Goal: Information Seeking & Learning: Find specific fact

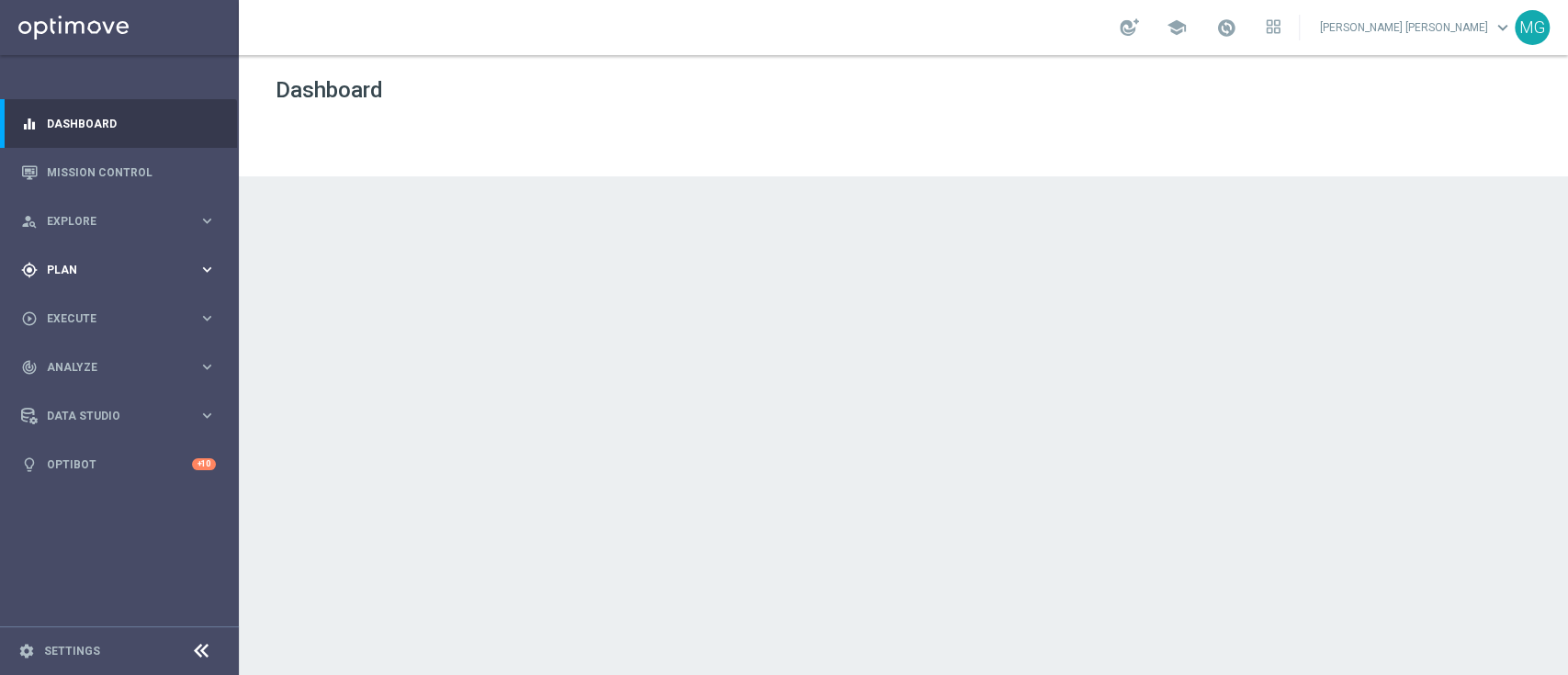
click at [73, 267] on span "Plan" at bounding box center [123, 269] width 152 height 11
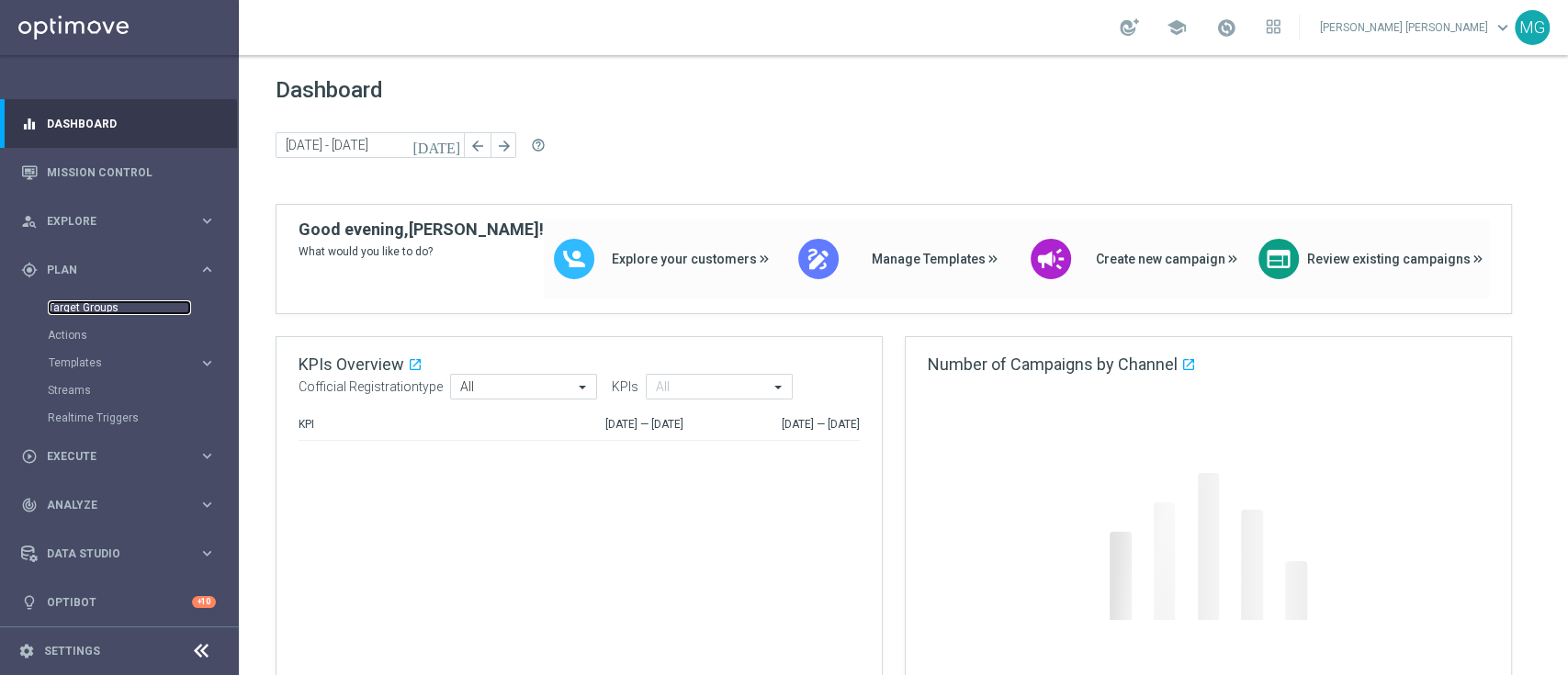
click at [78, 309] on link "Target Groups" at bounding box center [119, 307] width 143 height 15
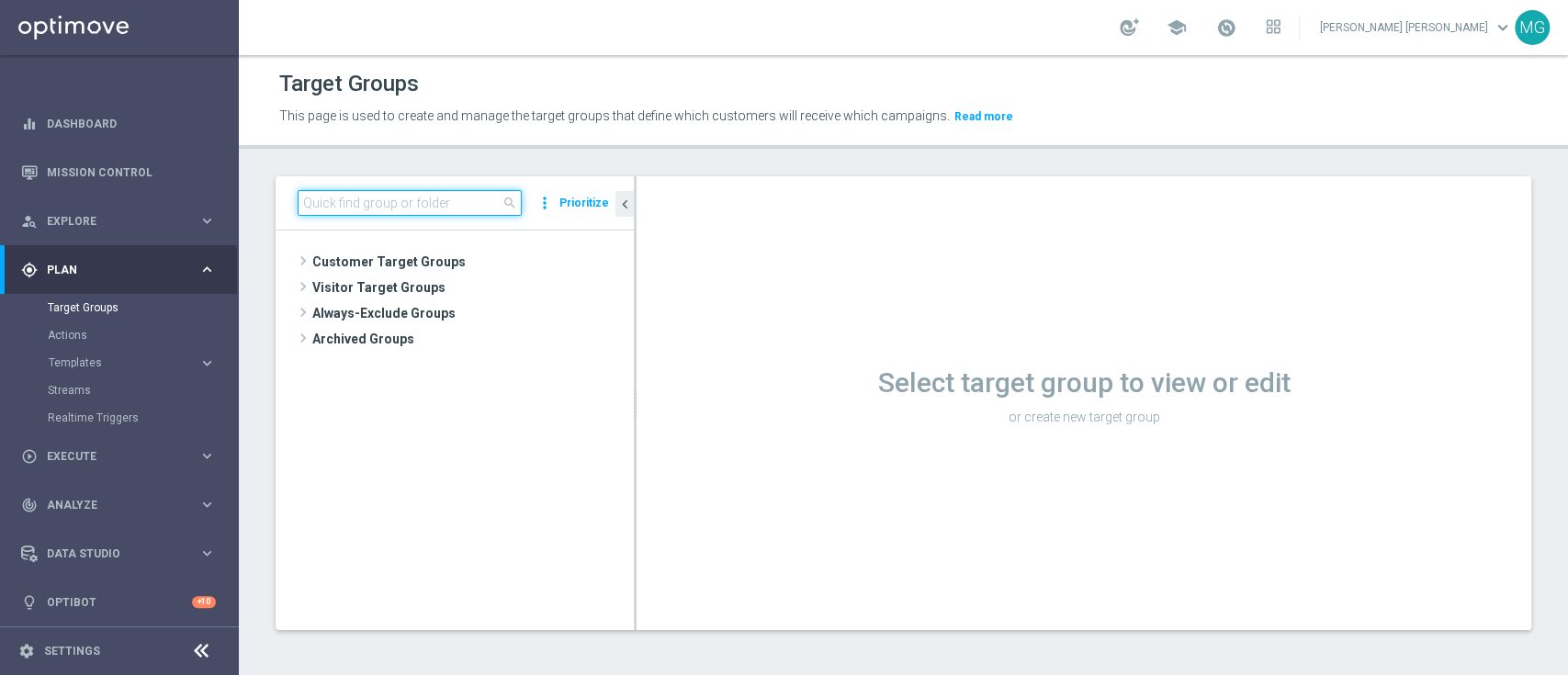
click at [387, 197] on input at bounding box center [410, 202] width 224 height 25
type input "c"
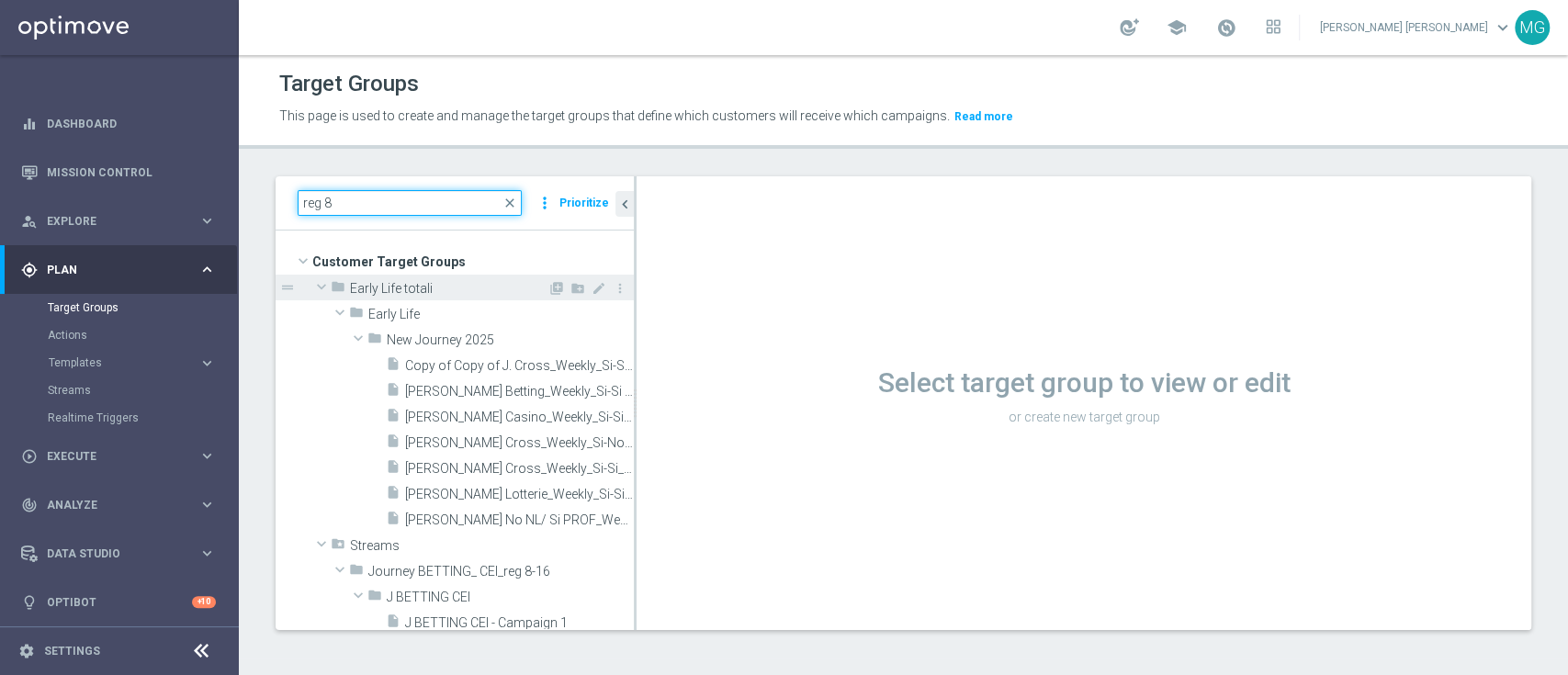
scroll to position [26, 0]
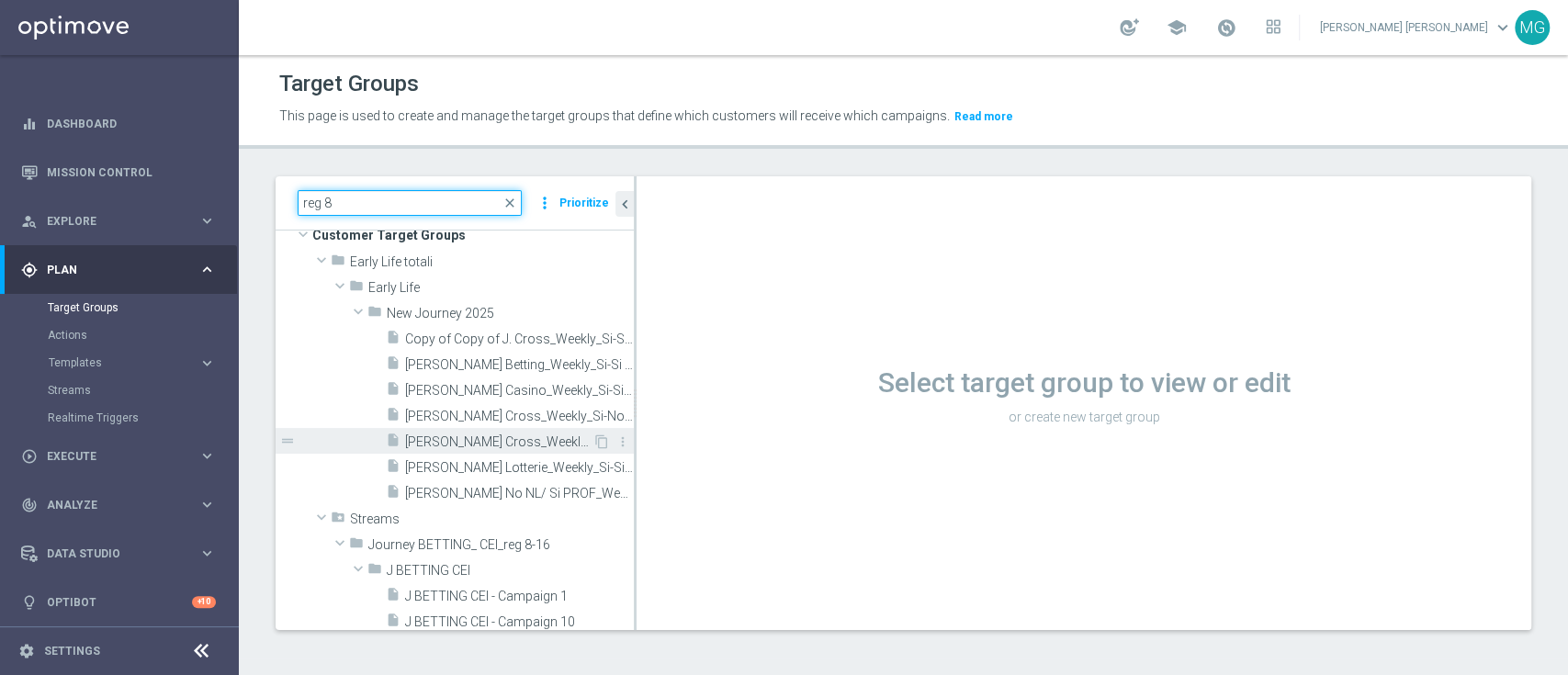
type input "reg 8"
click at [485, 431] on div "insert_drive_file J. Cross_Weekly_Si-Si_reg 8-16" at bounding box center [489, 441] width 206 height 25
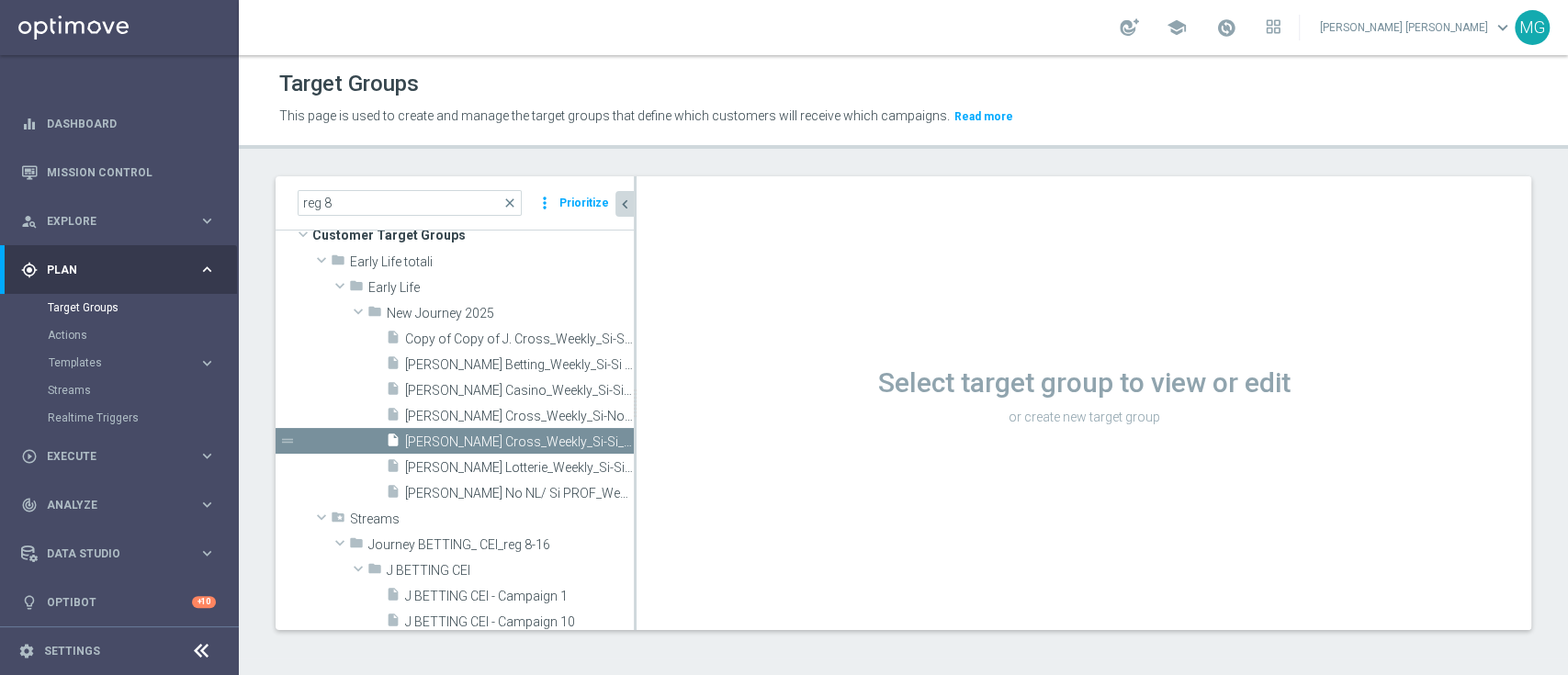
click at [629, 206] on icon "chevron_left" at bounding box center [625, 204] width 18 height 18
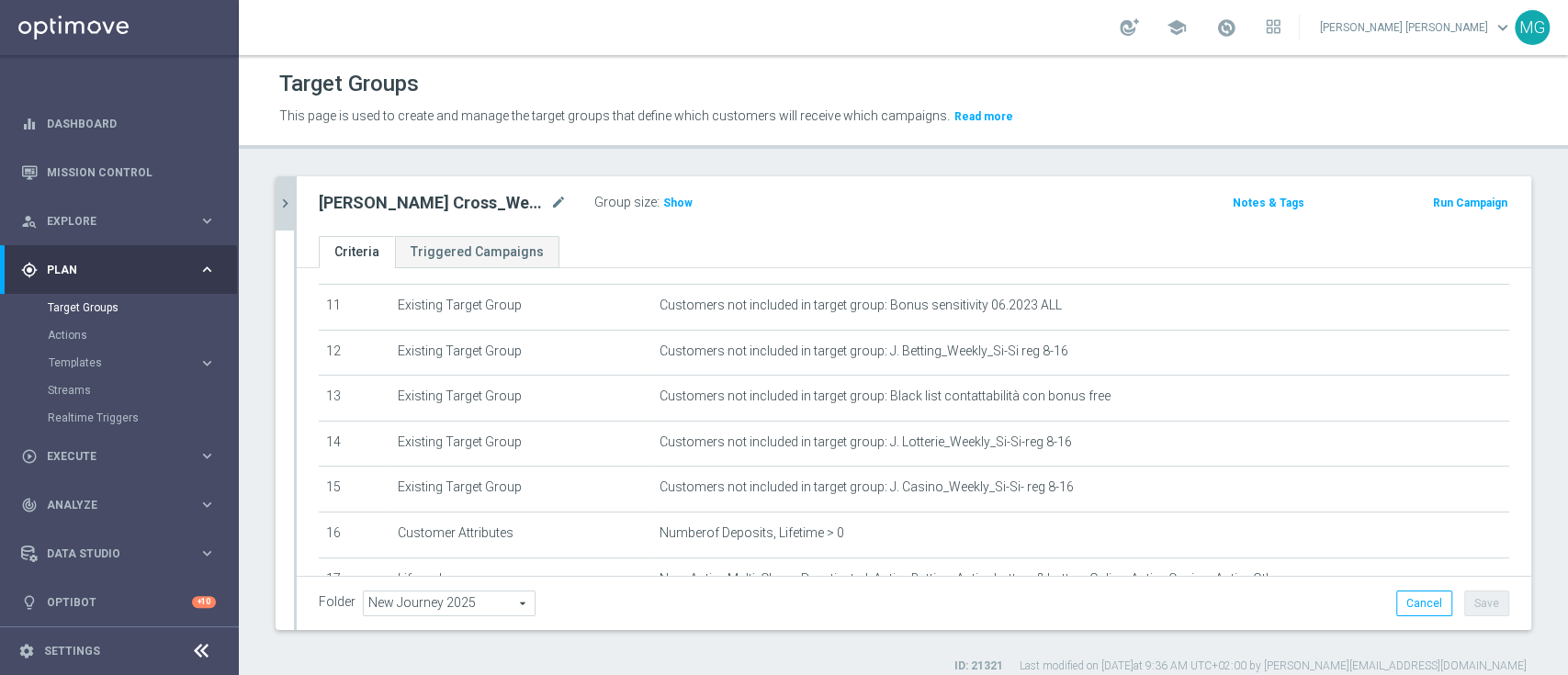
scroll to position [507, 0]
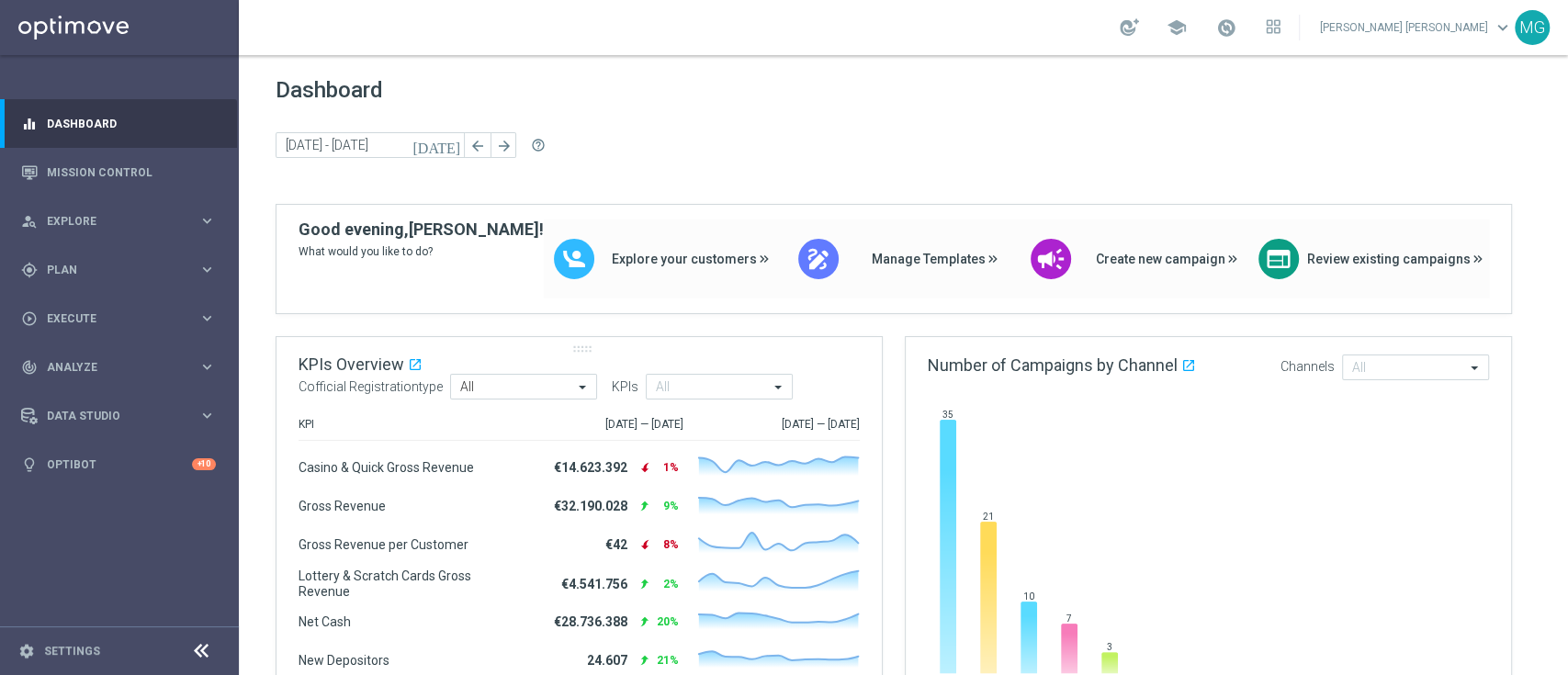
click at [812, 365] on div "KPIs Overview open_in_new .cls-1 { fill: #d1d8dc; } Cofficial Registrationtype …" at bounding box center [579, 377] width 605 height 80
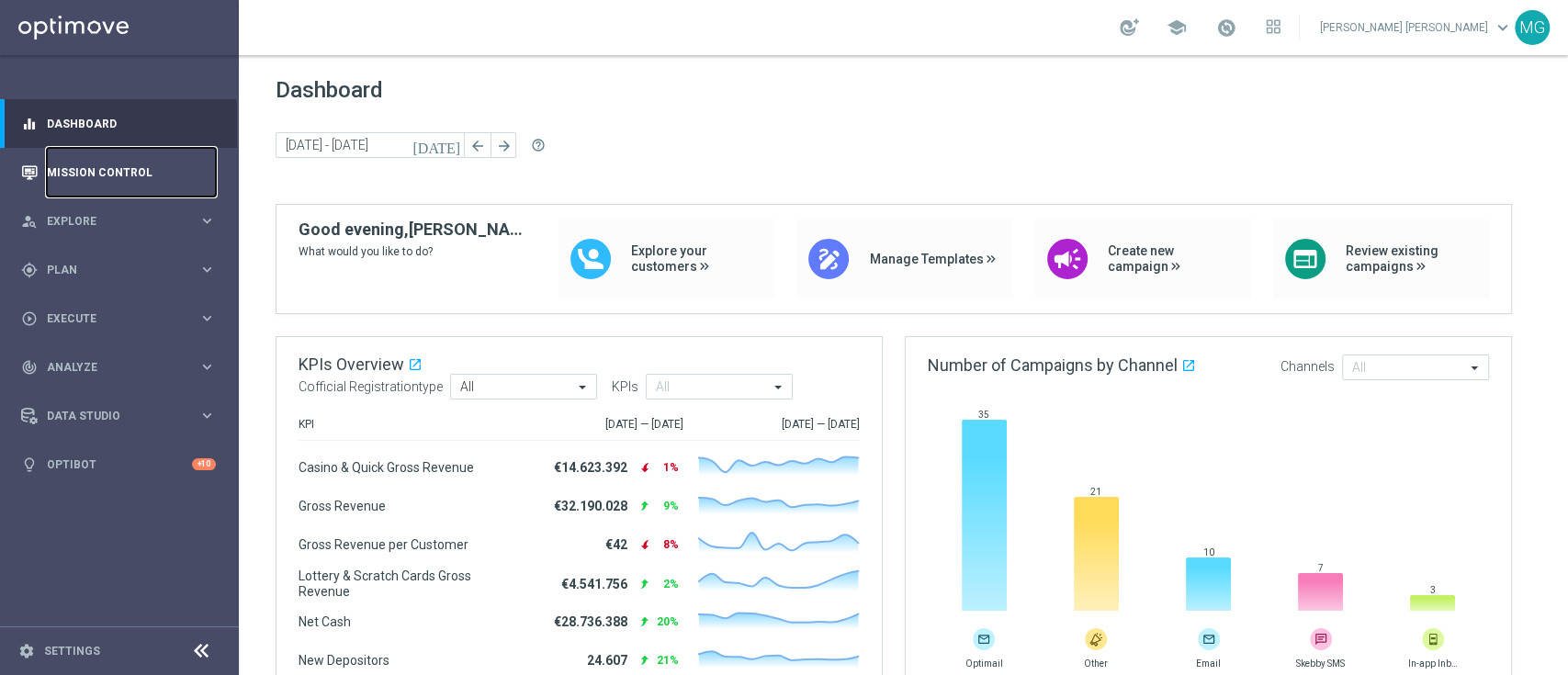
click at [93, 169] on link "Mission Control" at bounding box center [131, 172] width 169 height 49
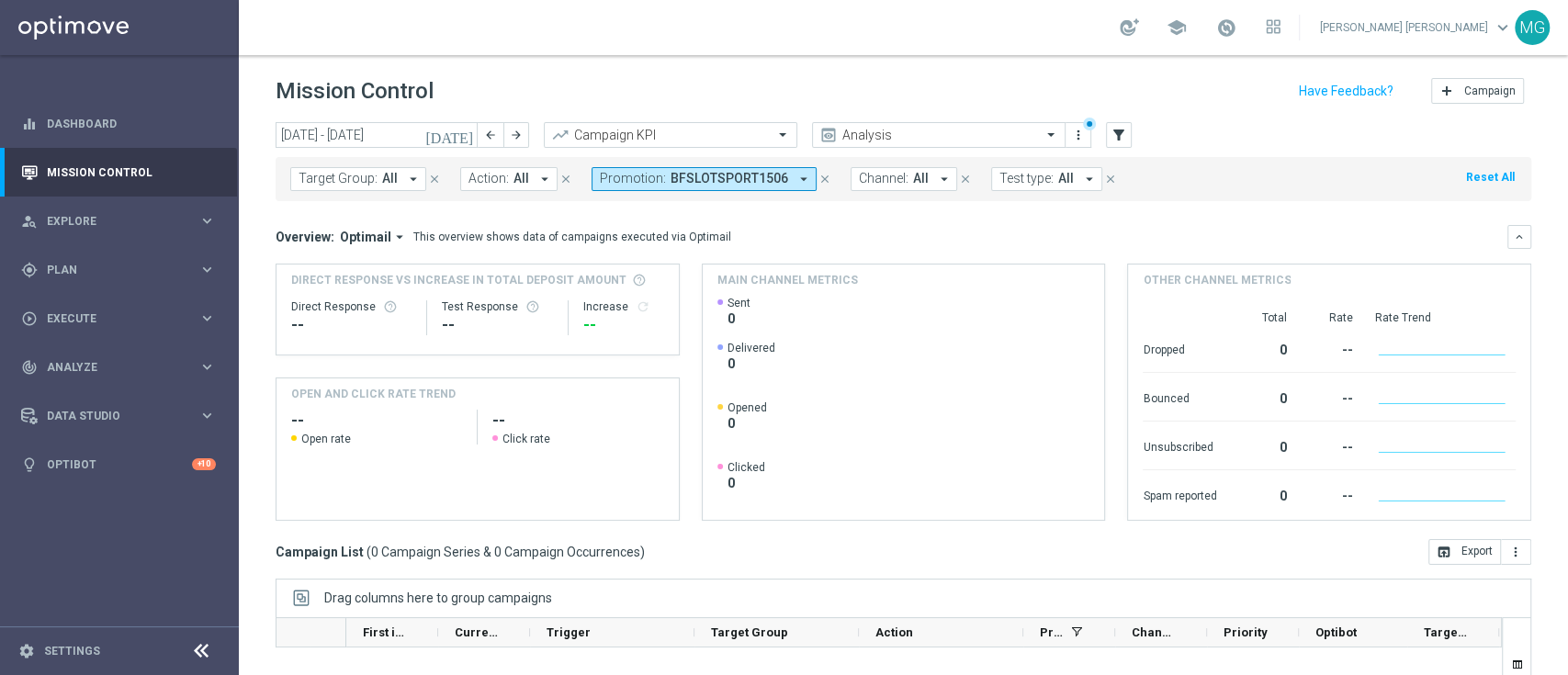
click at [818, 179] on icon "close" at bounding box center [824, 179] width 13 height 13
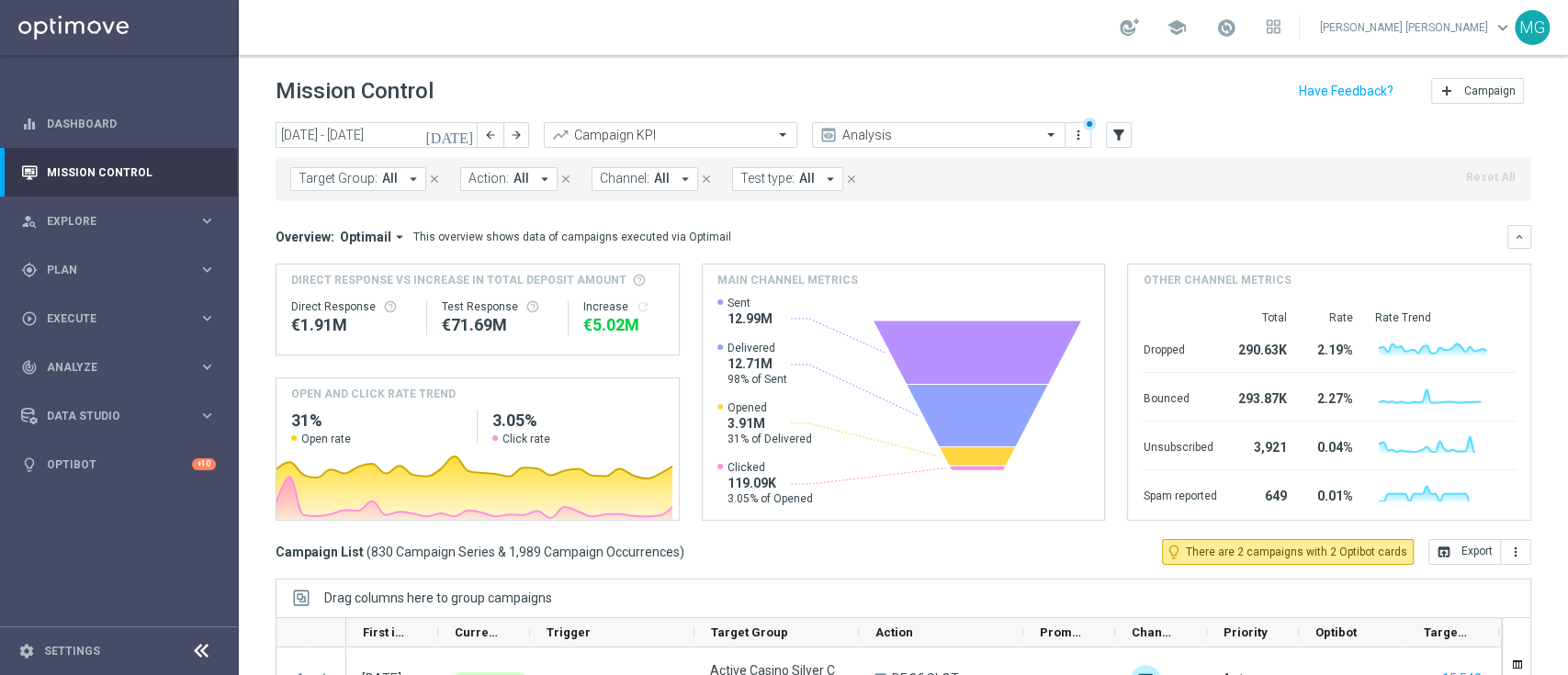
click at [365, 180] on span "Target Group:" at bounding box center [338, 179] width 79 height 16
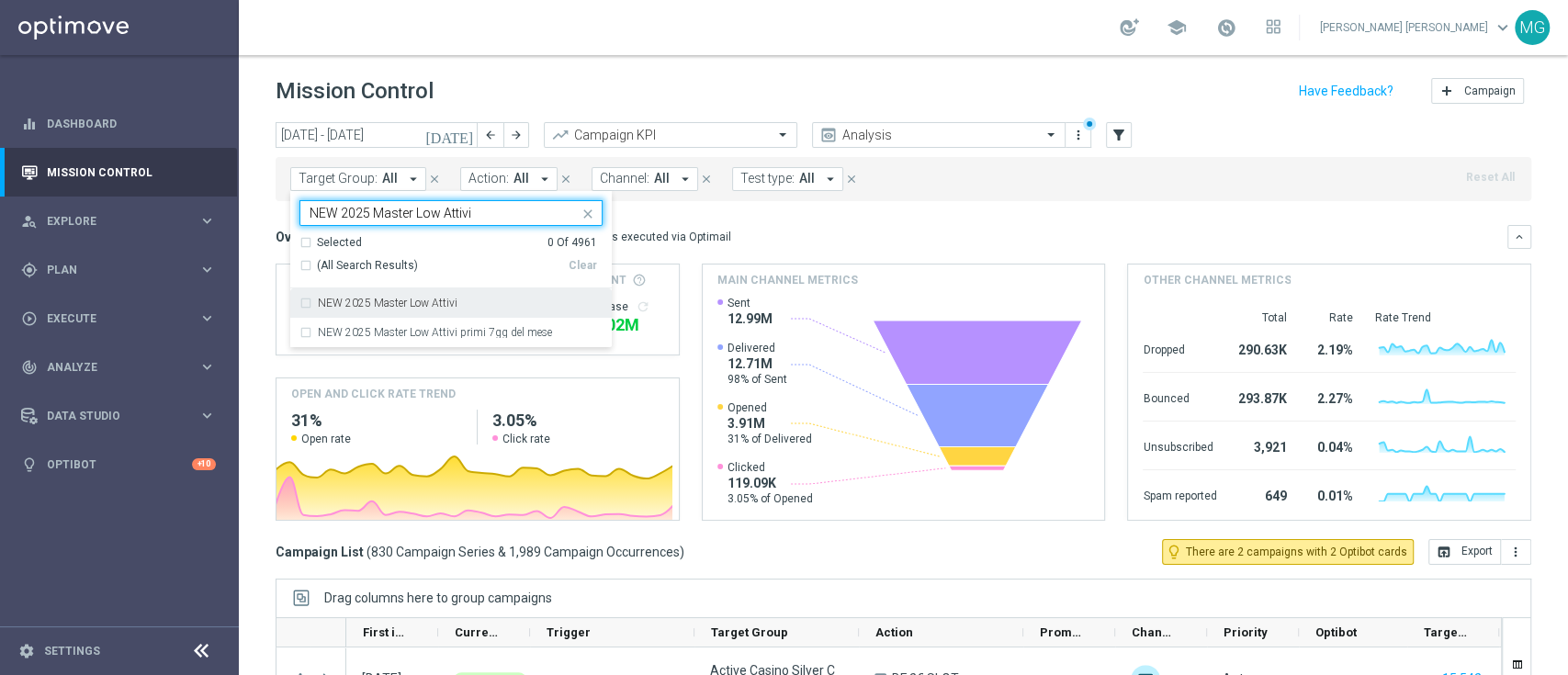
click at [369, 302] on label "NEW 2025 Master Low Attivi" at bounding box center [388, 302] width 140 height 11
type input "NEW 2025 Master Low Attivi"
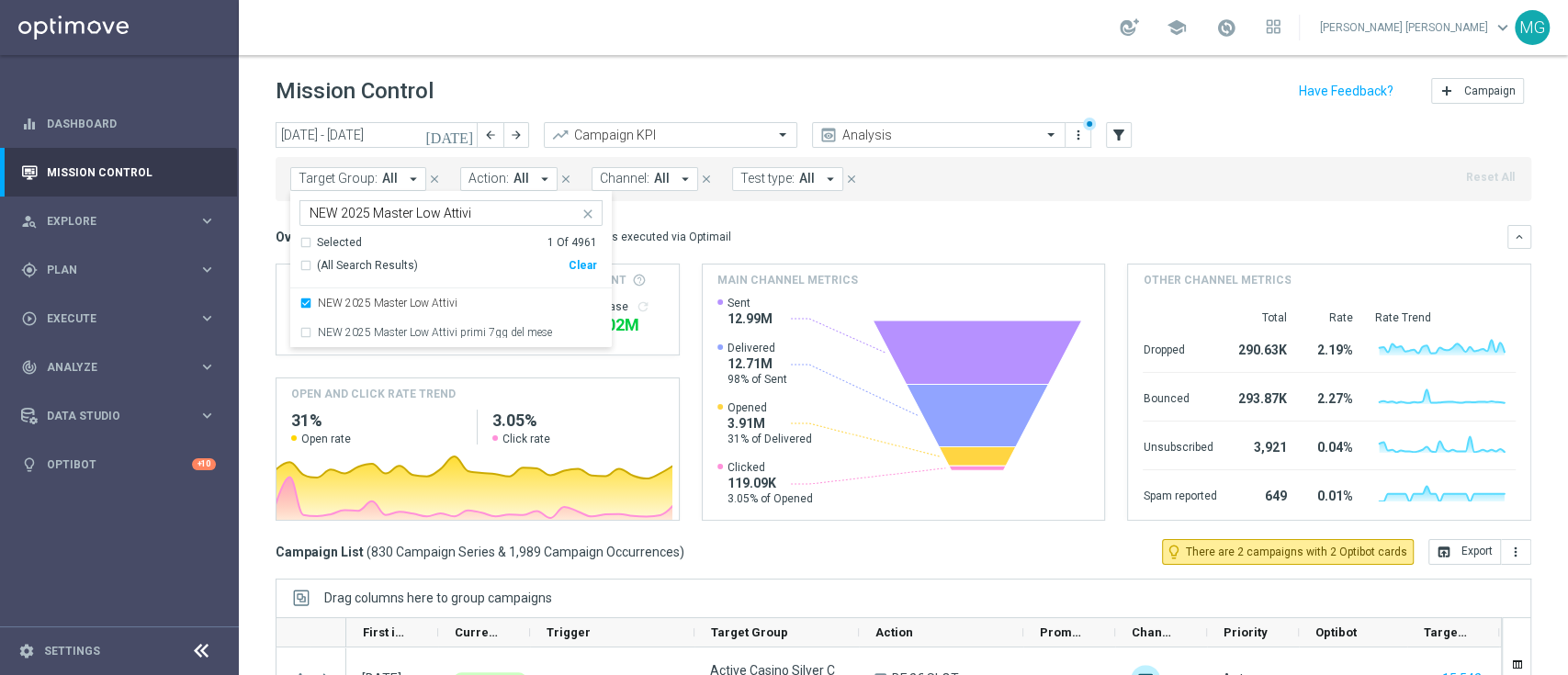
click at [791, 229] on div "Overview: Optimail arrow_drop_down This overview shows data of campaigns execut…" at bounding box center [891, 236] width 1231 height 17
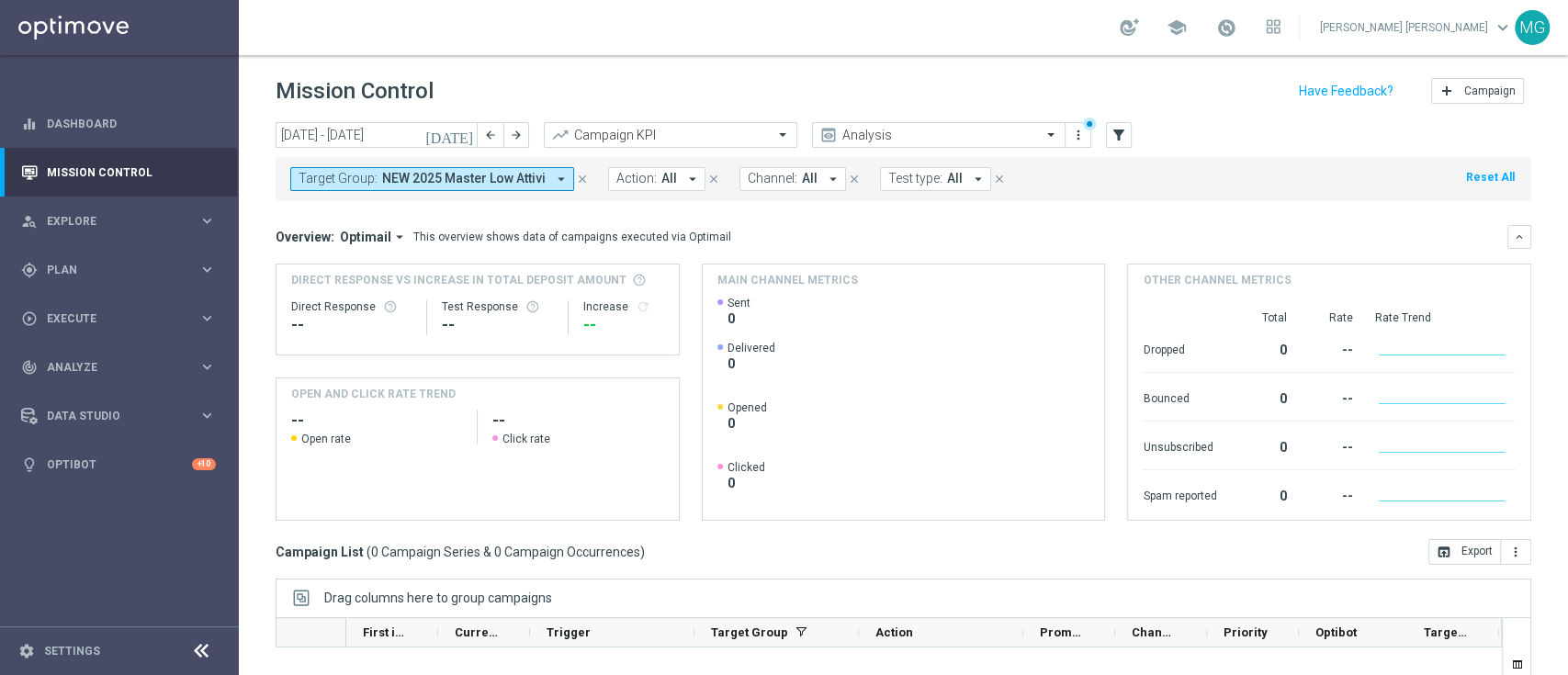
click at [467, 134] on icon "[DATE]" at bounding box center [449, 134] width 50 height 17
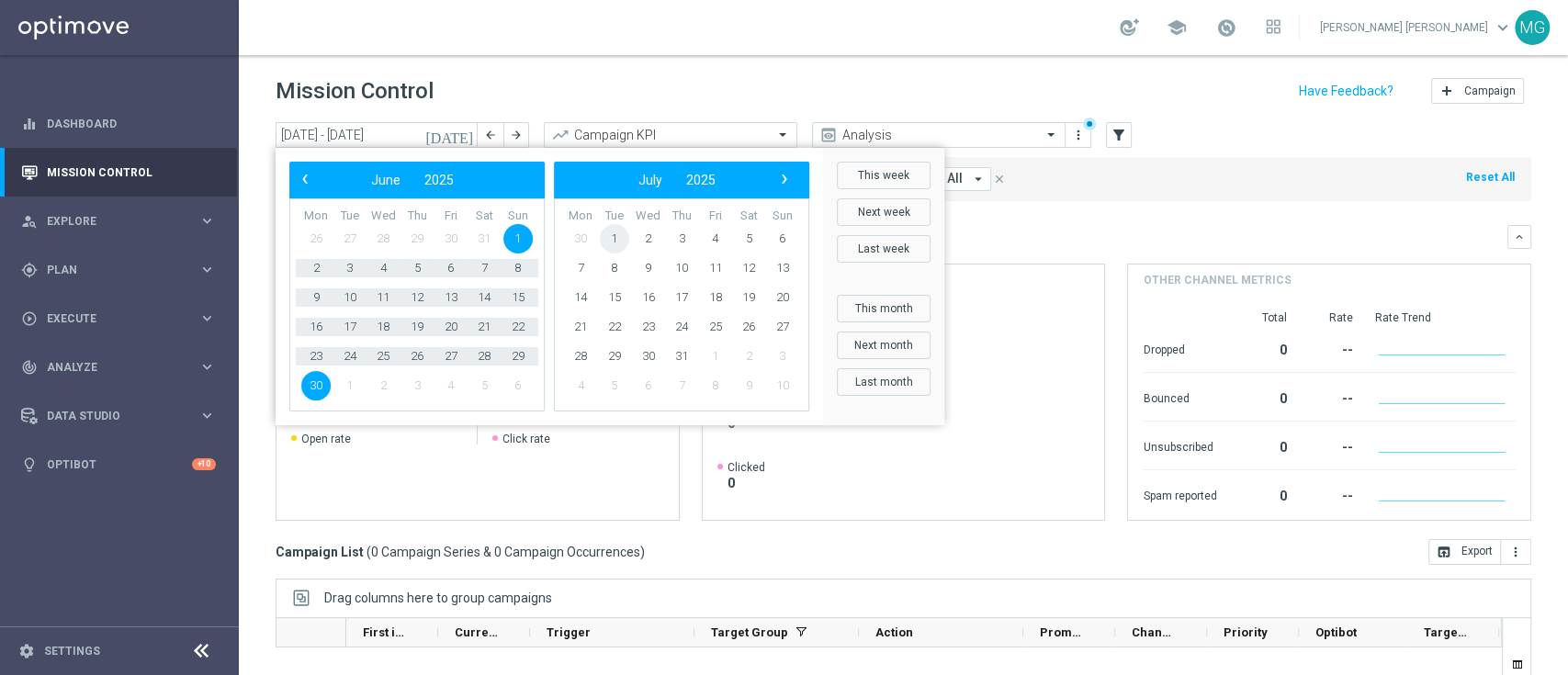
click at [611, 236] on span "1" at bounding box center [615, 238] width 29 height 29
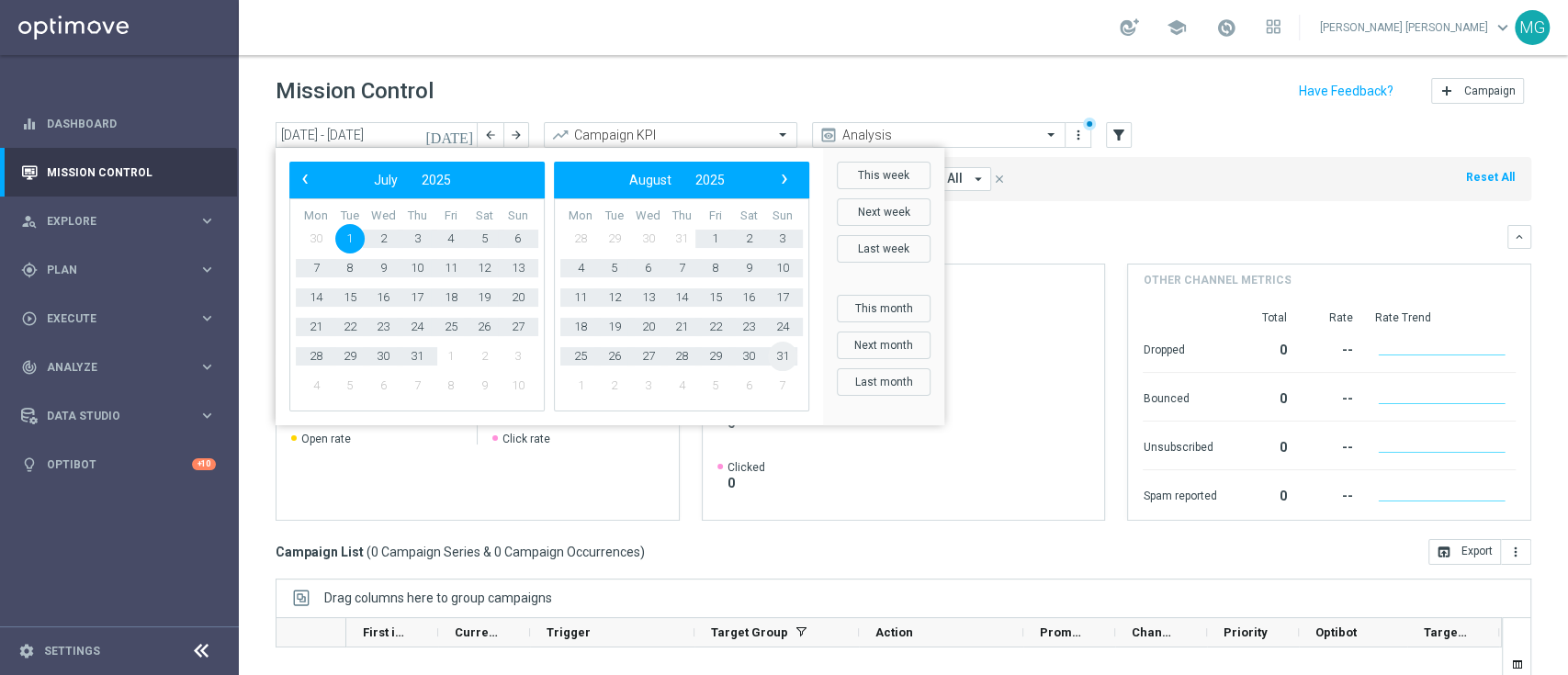
click at [781, 354] on span "31" at bounding box center [782, 356] width 29 height 29
type input "01 Jul 2025 - 31 Aug 2025"
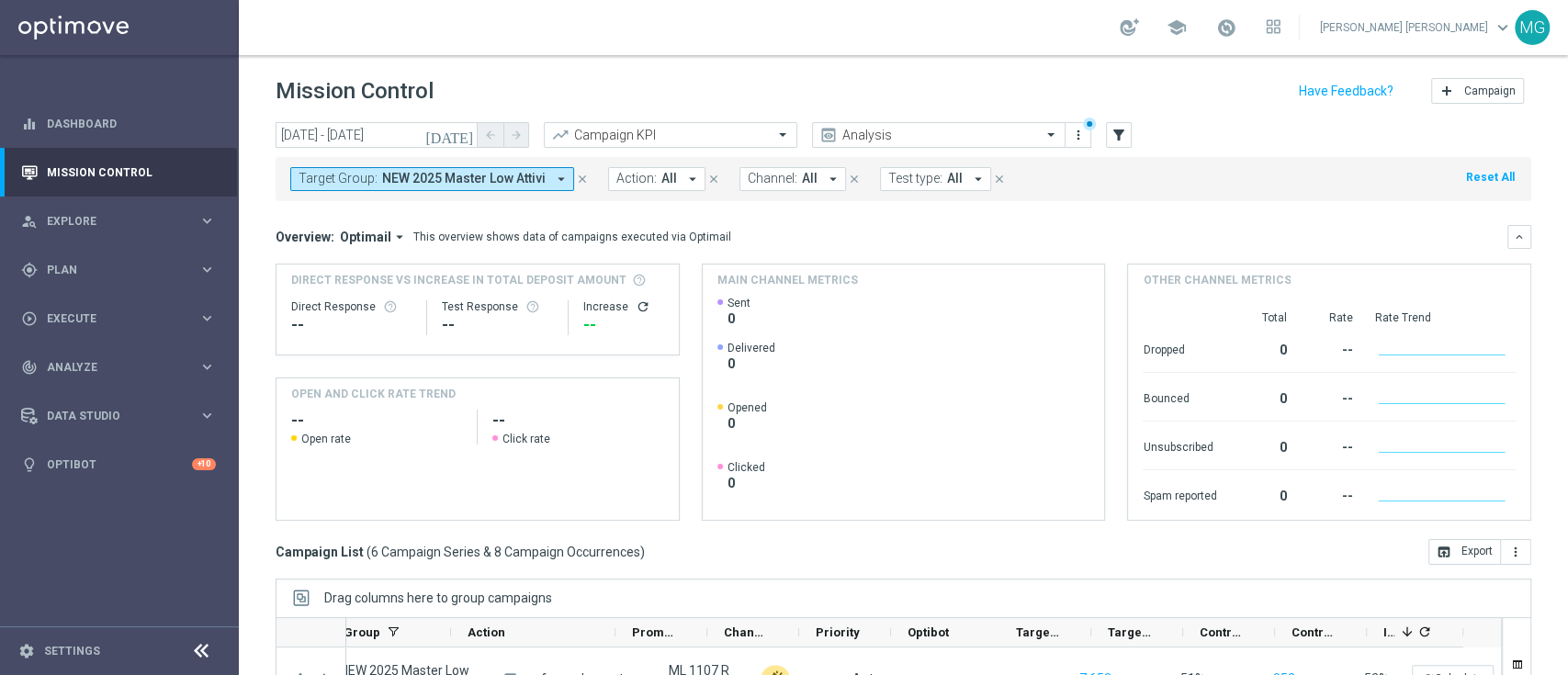
scroll to position [242, 0]
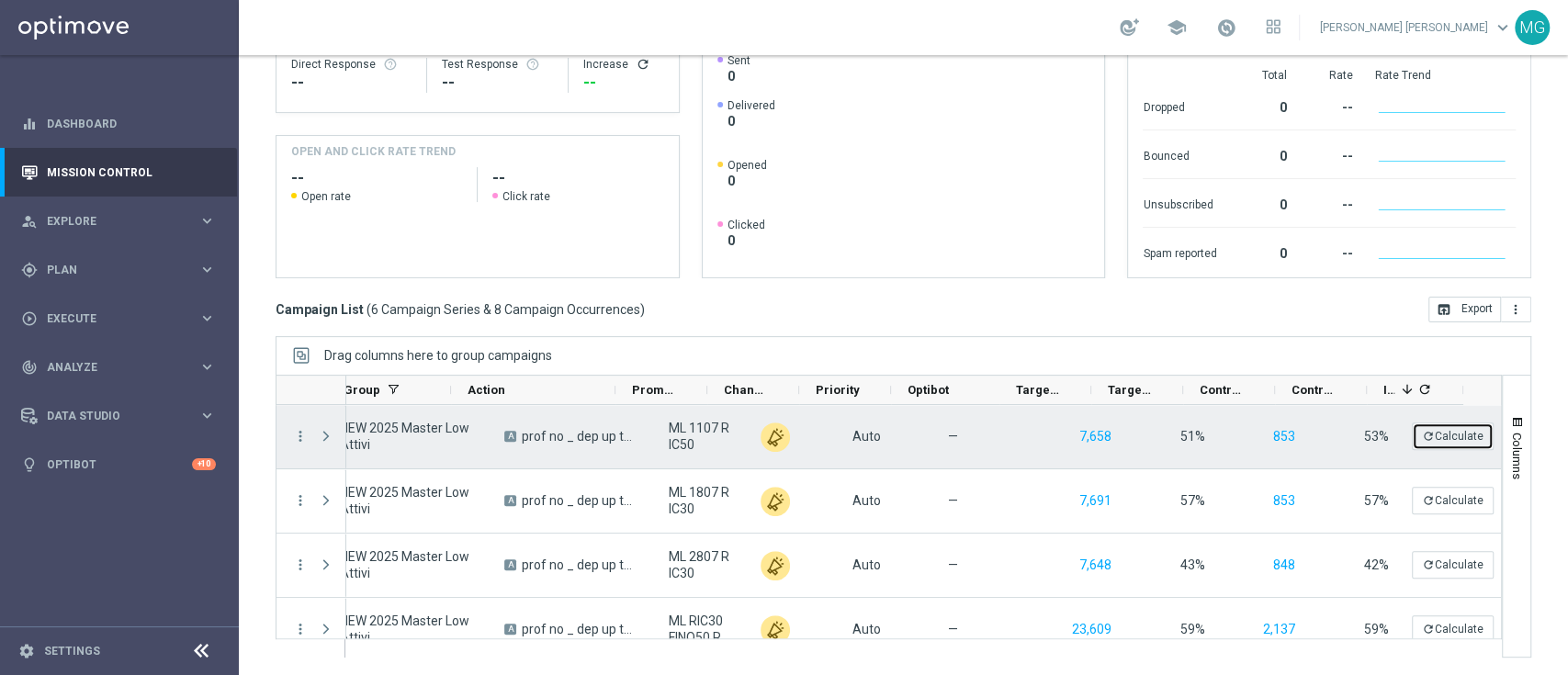
click at [1424, 435] on button "refresh Calculate" at bounding box center [1452, 436] width 82 height 27
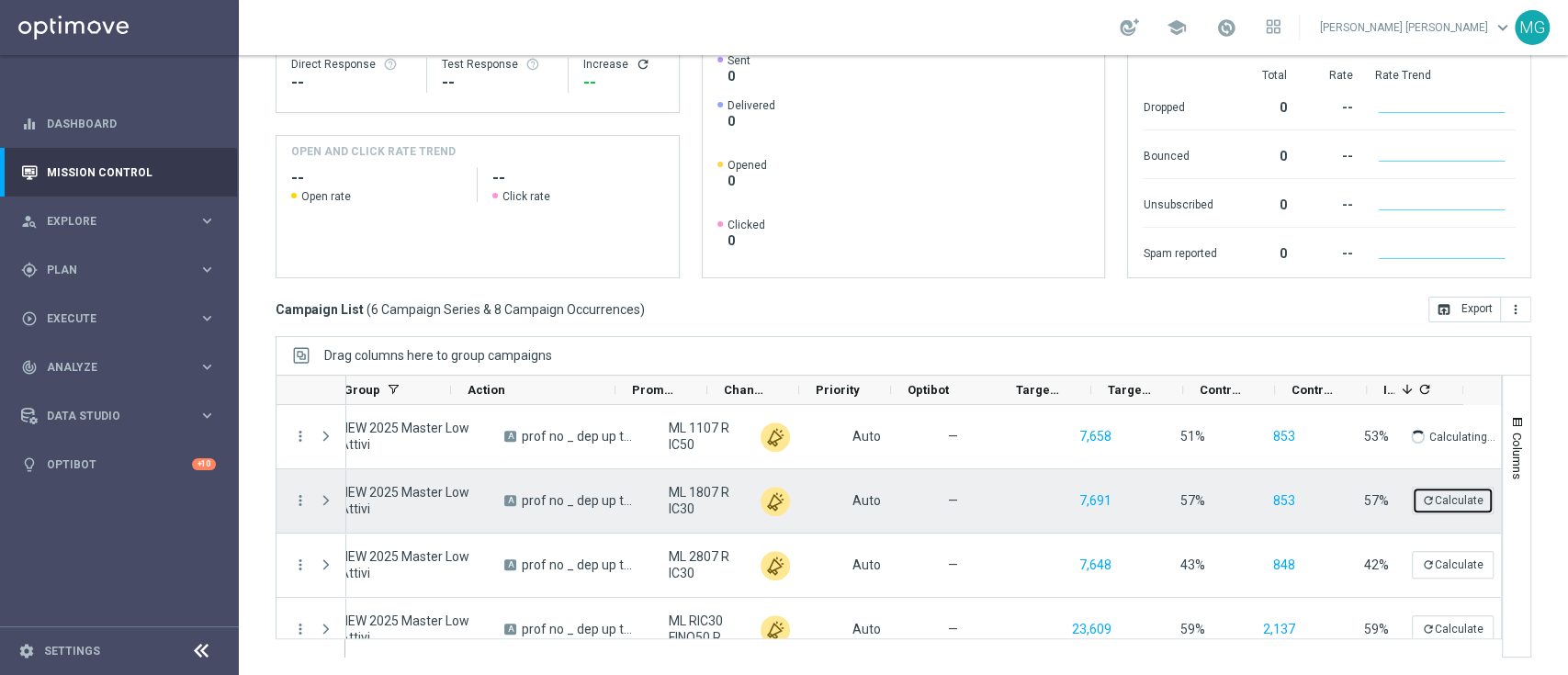
click at [1411, 503] on button "refresh Calculate" at bounding box center [1452, 500] width 82 height 27
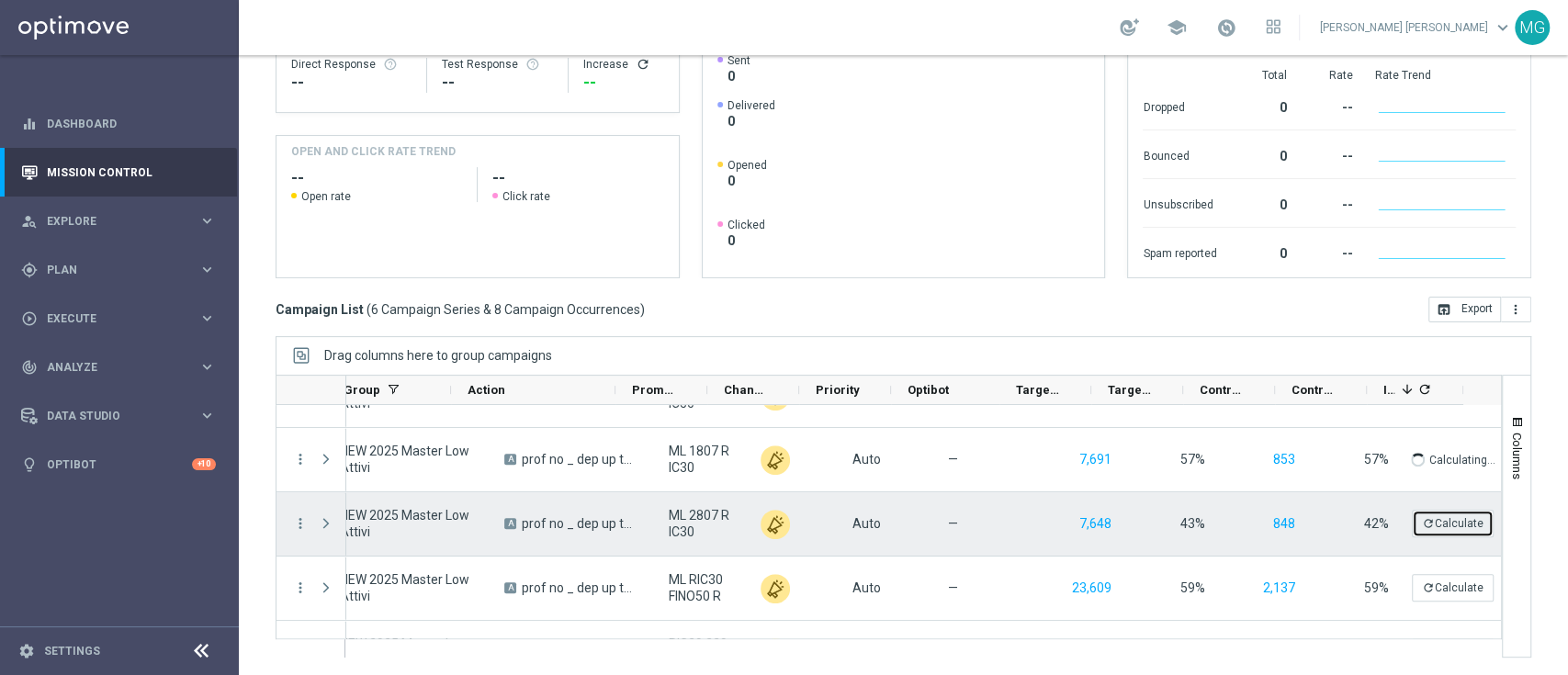
click at [1411, 518] on button "refresh Calculate" at bounding box center [1452, 523] width 82 height 27
click at [1424, 520] on button "refresh Calculate" at bounding box center [1452, 523] width 82 height 27
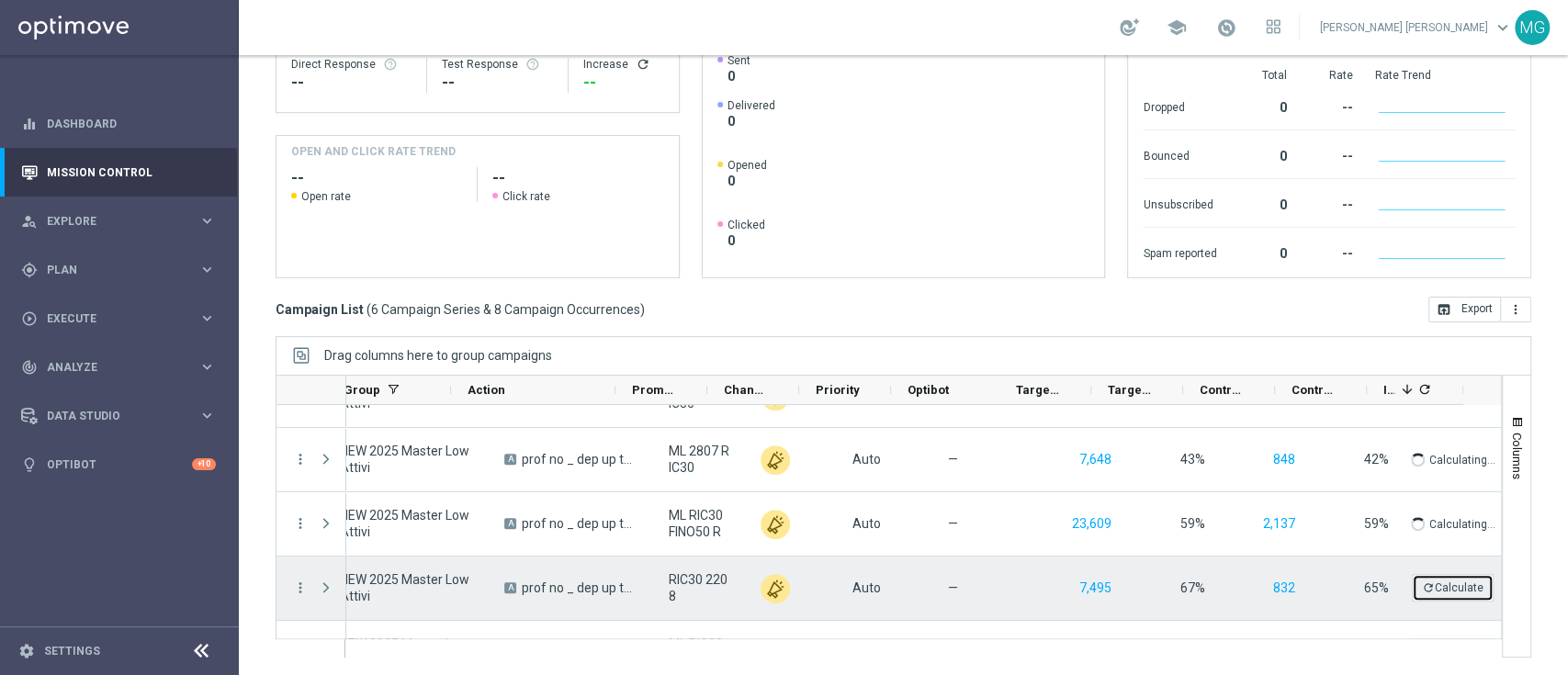
click at [1411, 586] on button "refresh Calculate" at bounding box center [1452, 587] width 82 height 27
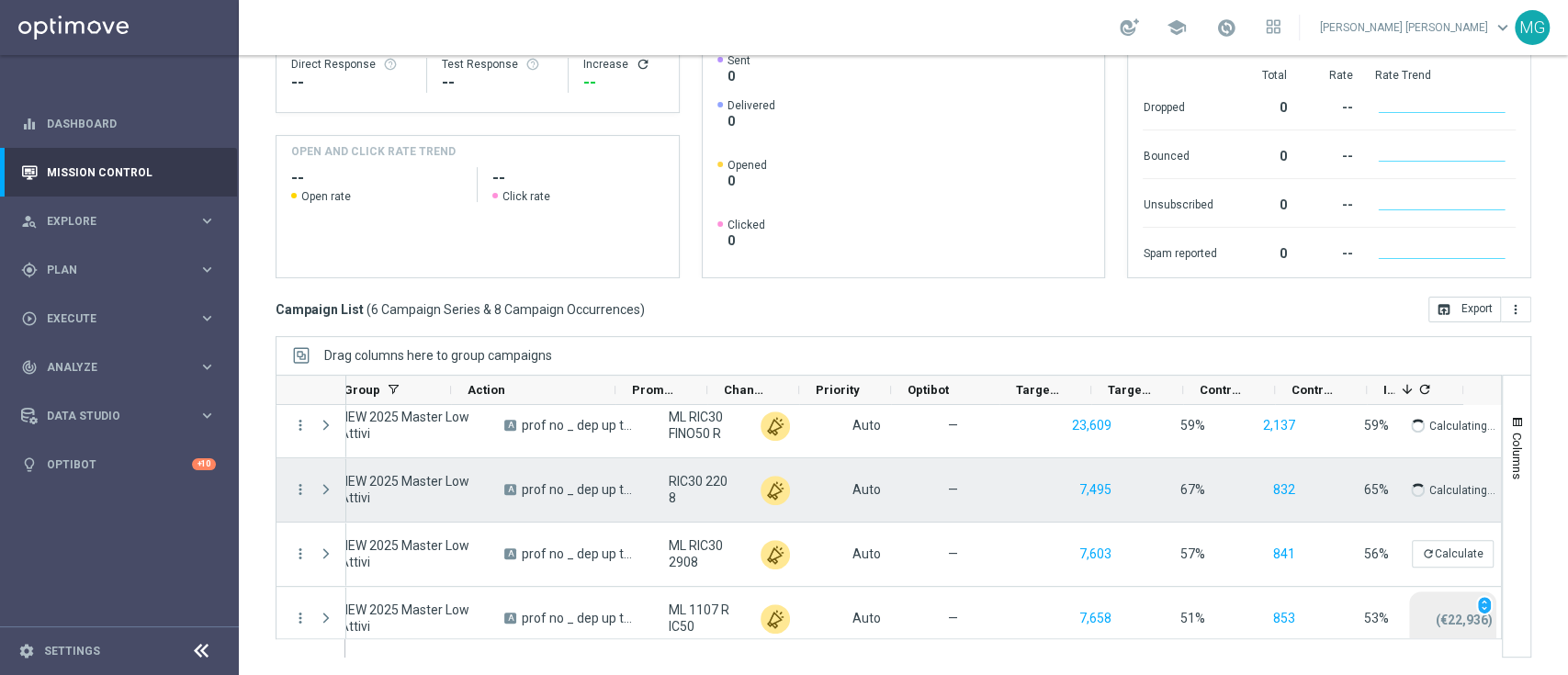
scroll to position [152, 0]
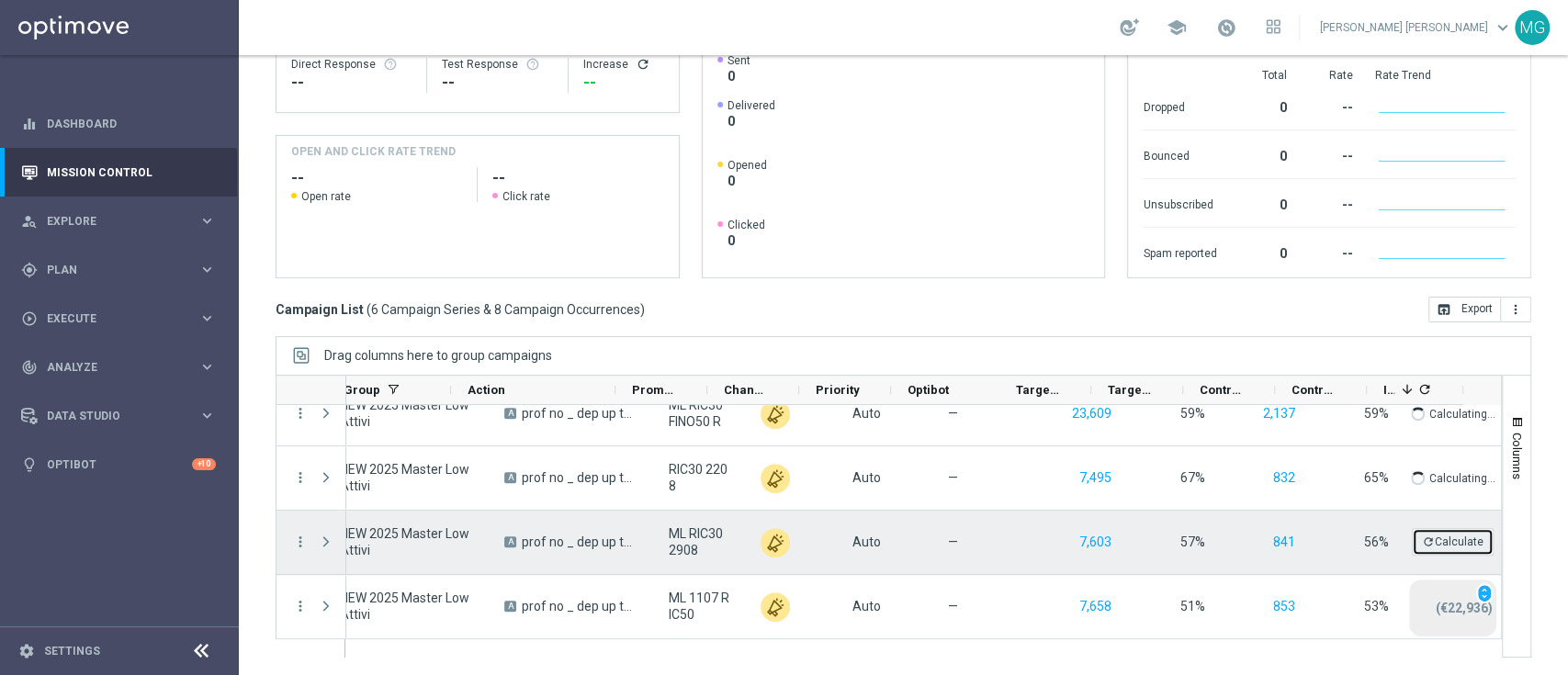
click at [1411, 545] on button "refresh Calculate" at bounding box center [1452, 542] width 82 height 27
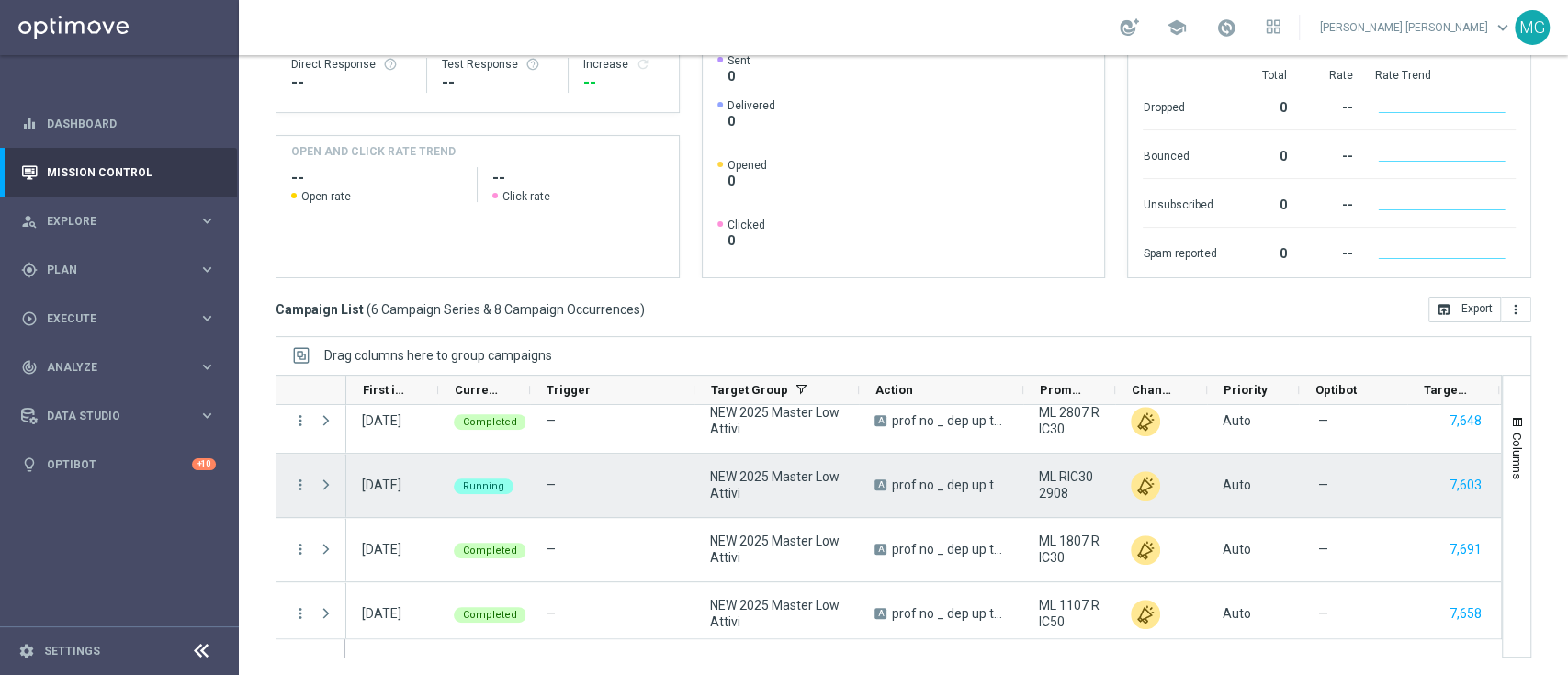
scroll to position [0, 0]
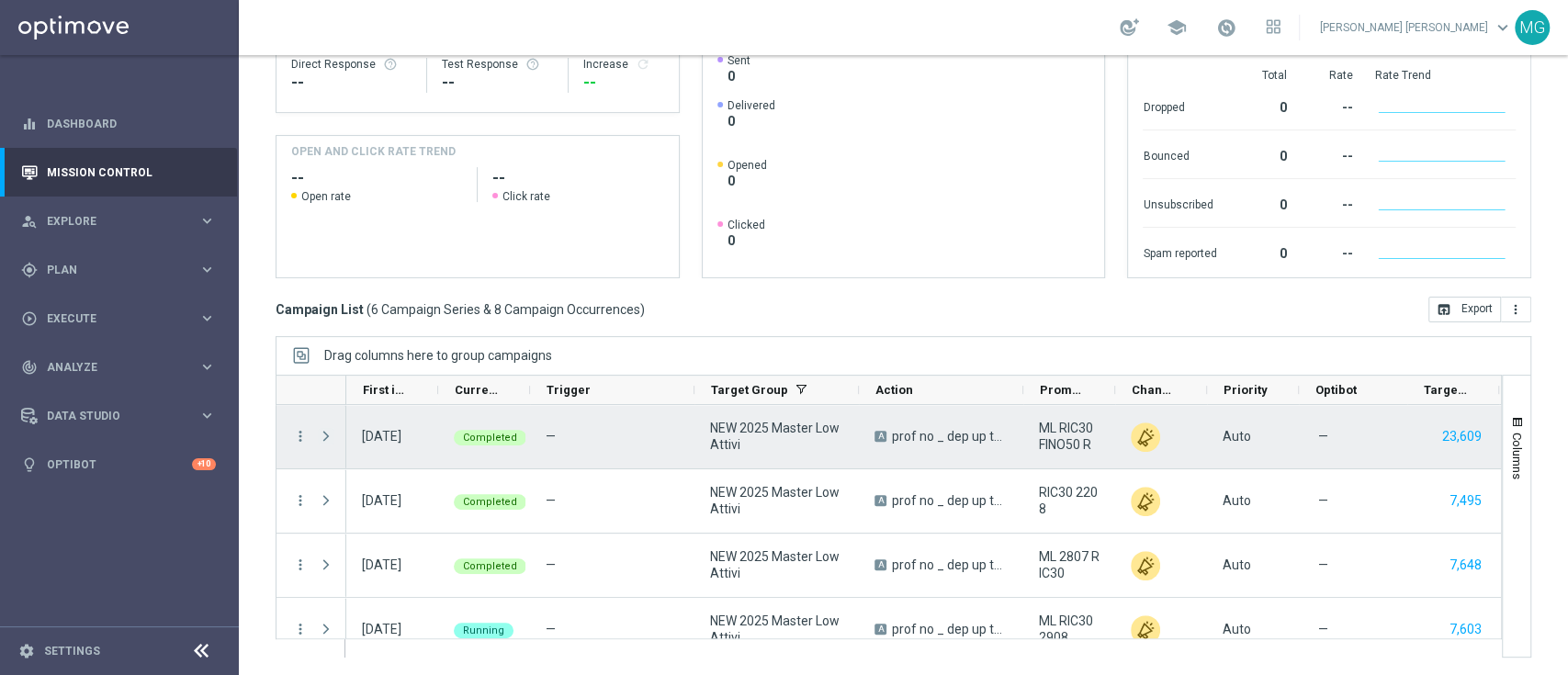
click at [322, 434] on span "Press SPACE to select this row." at bounding box center [326, 436] width 17 height 15
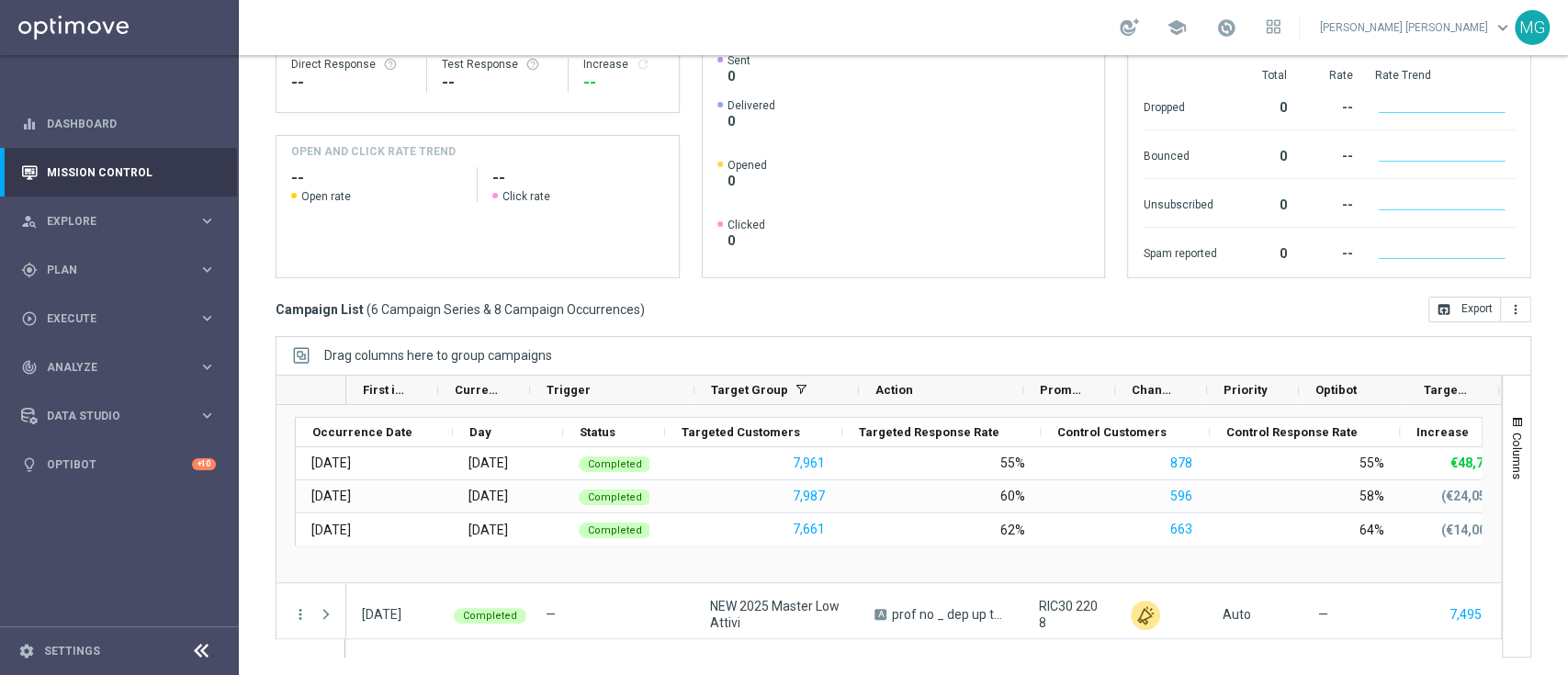
scroll to position [74, 0]
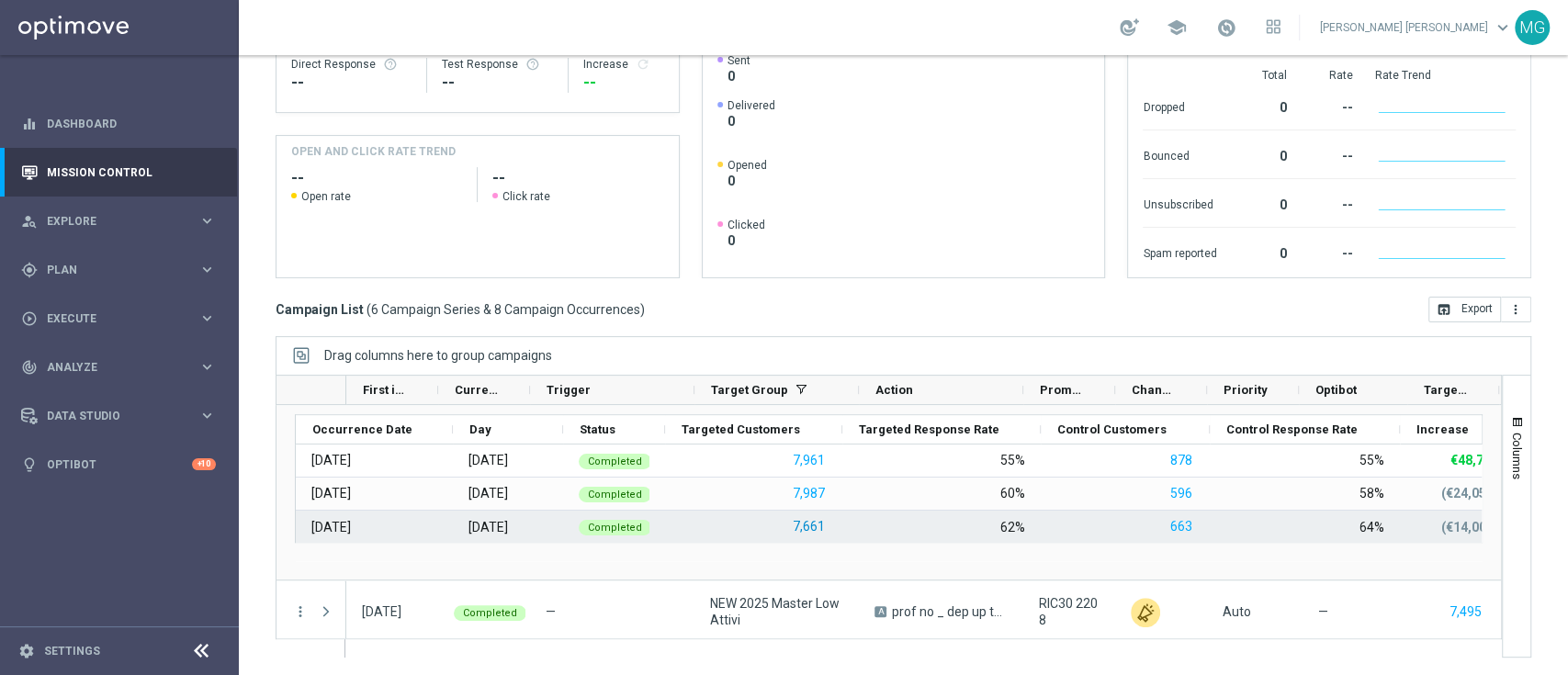
click at [803, 531] on button "7,661" at bounding box center [808, 527] width 36 height 23
click at [1180, 520] on button "663" at bounding box center [1181, 527] width 25 height 23
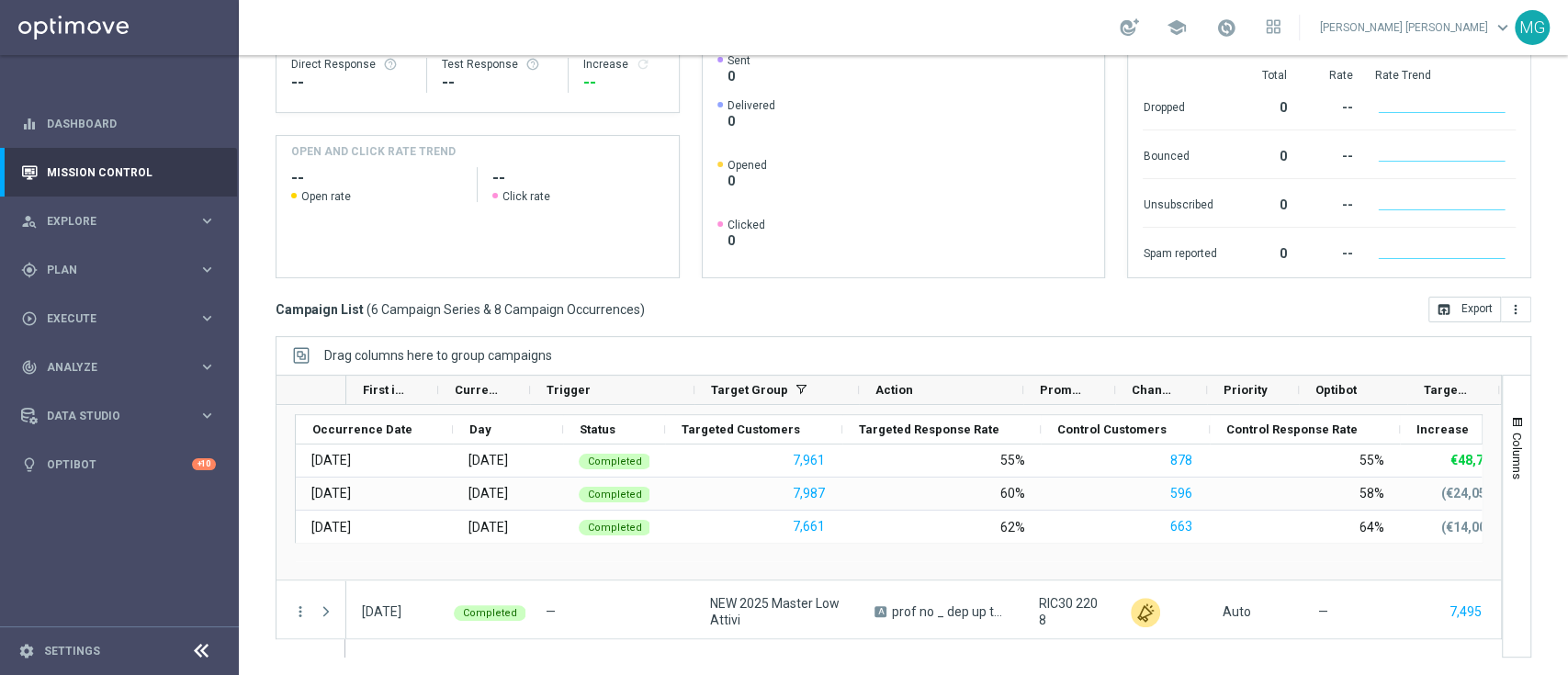
scroll to position [0, 0]
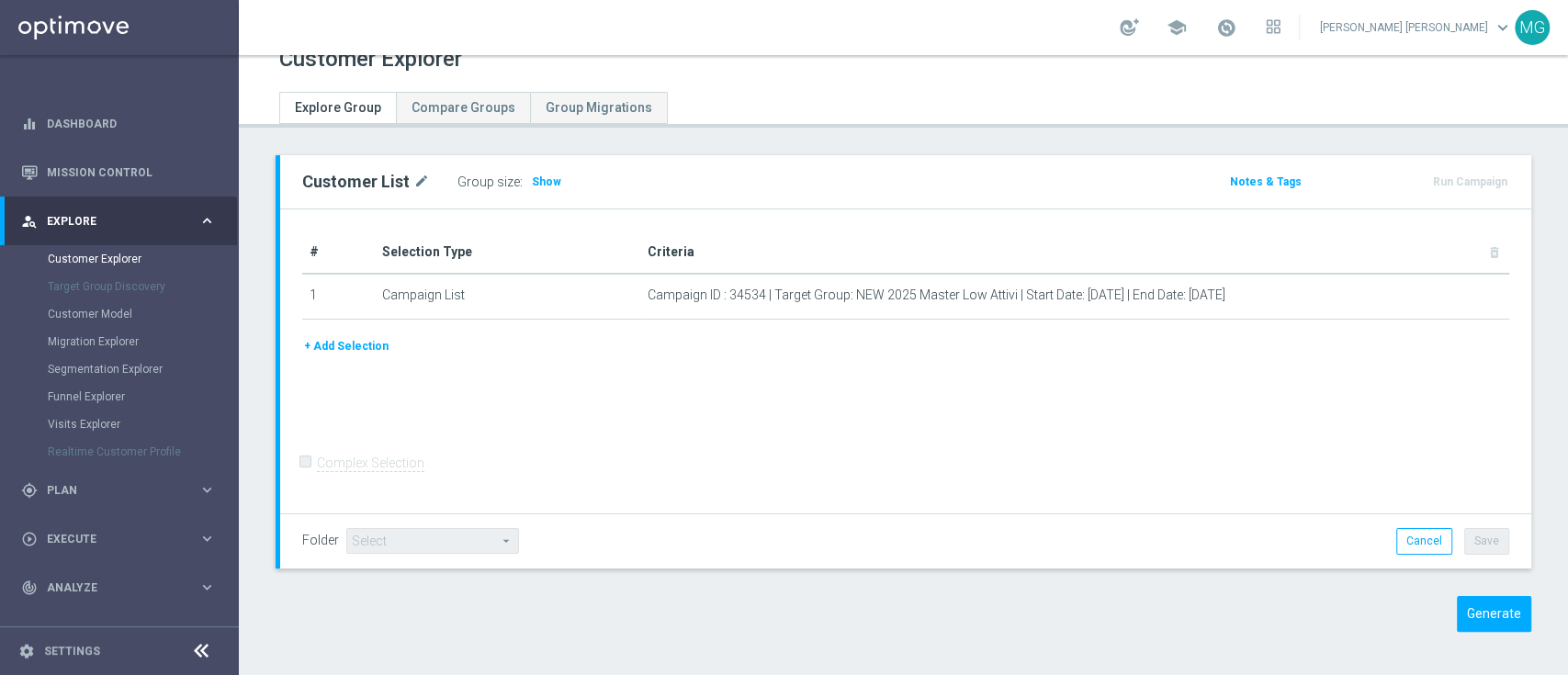
scroll to position [25, 0]
click at [1480, 610] on button "Generate" at bounding box center [1494, 613] width 74 height 36
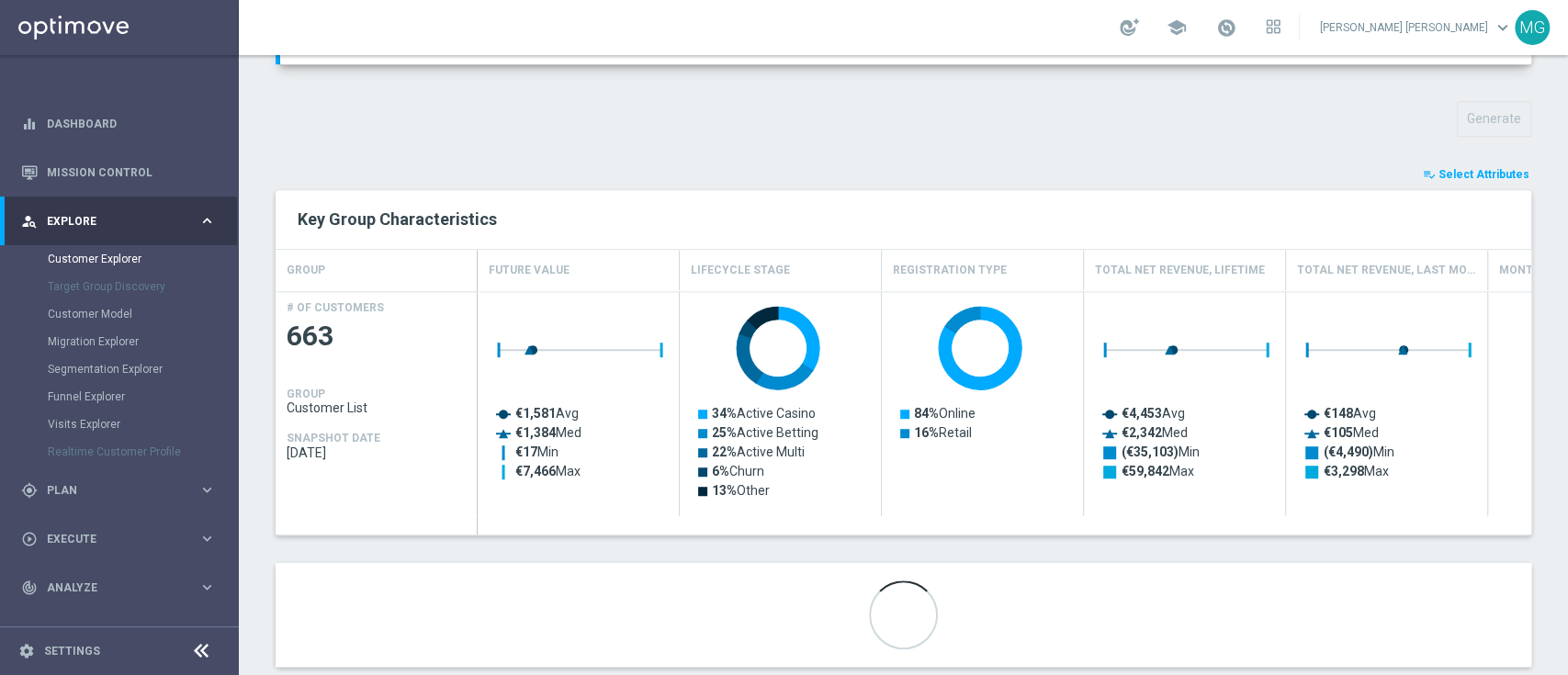
scroll to position [654, 0]
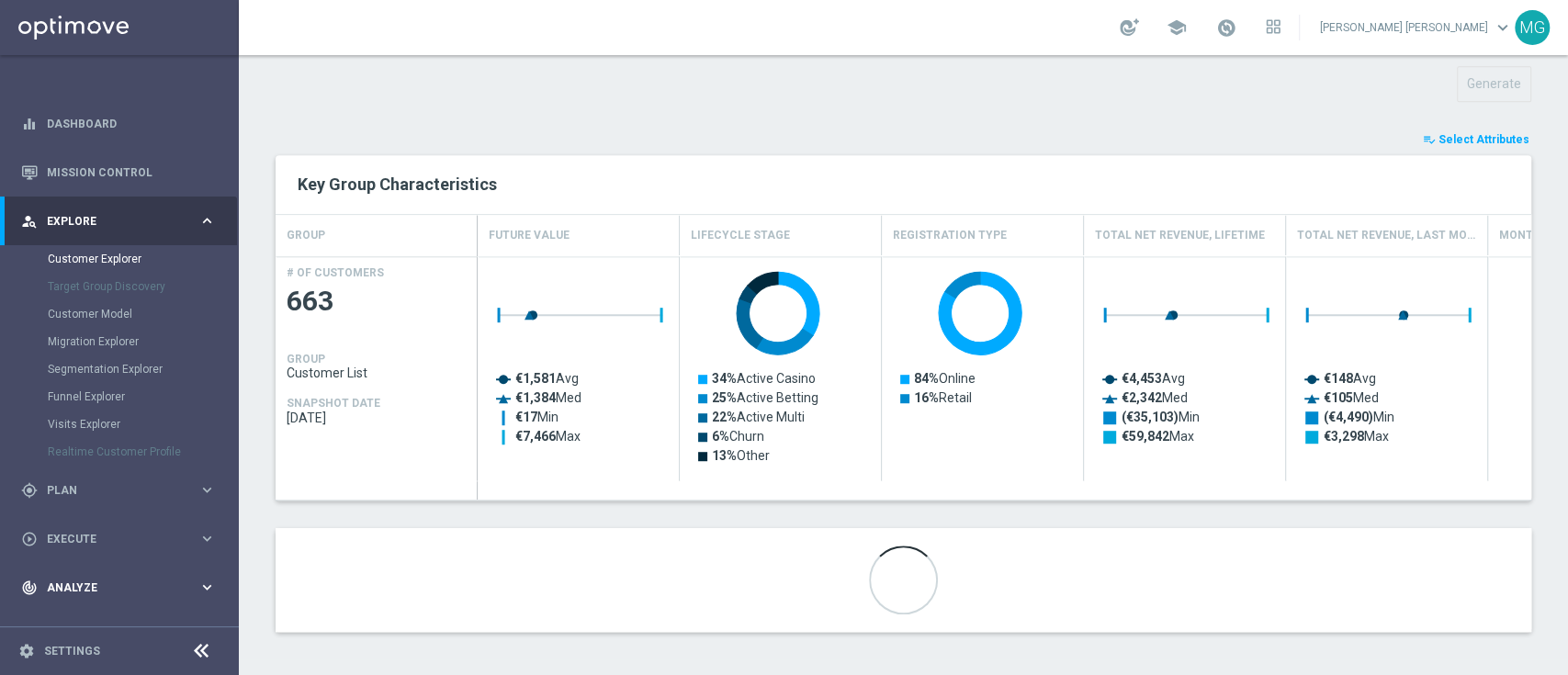
click at [99, 585] on span "Analyze" at bounding box center [123, 587] width 152 height 11
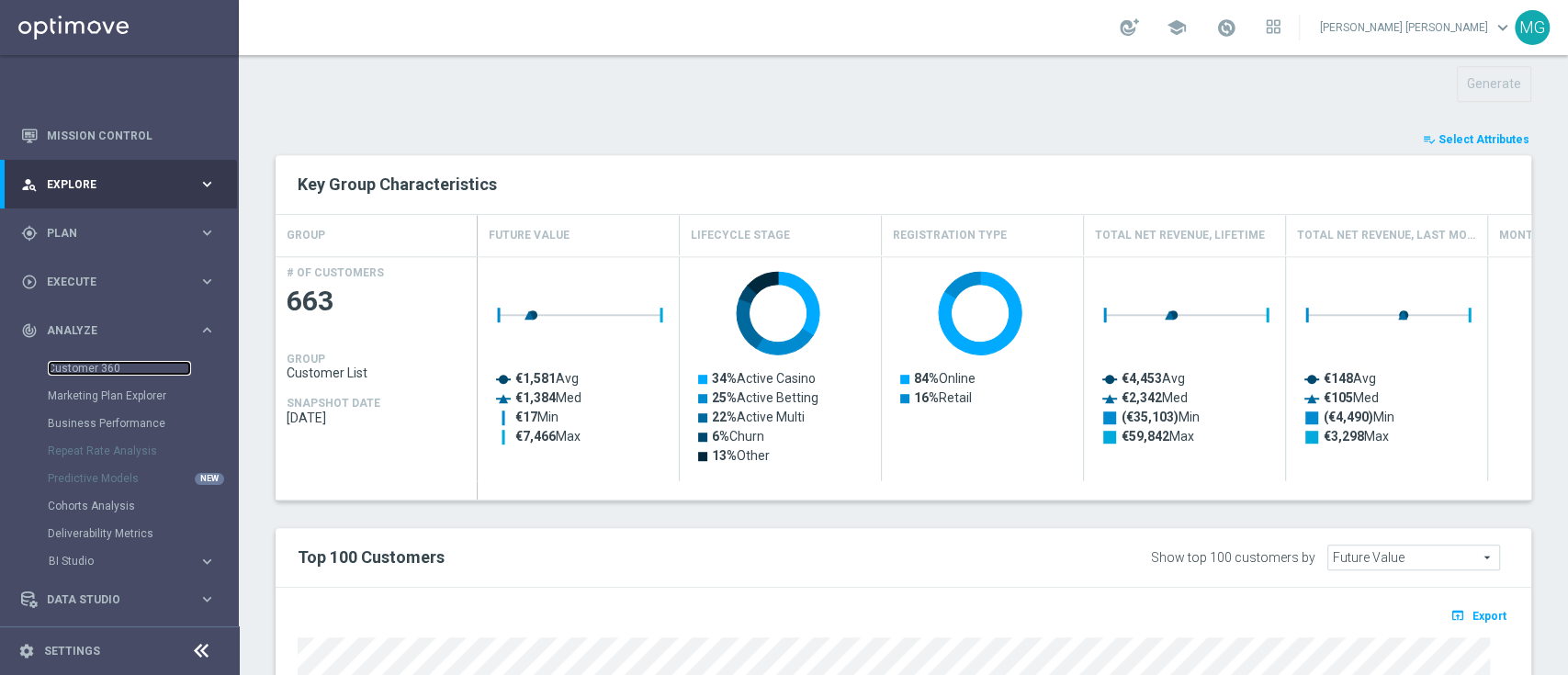
scroll to position [1058, 0]
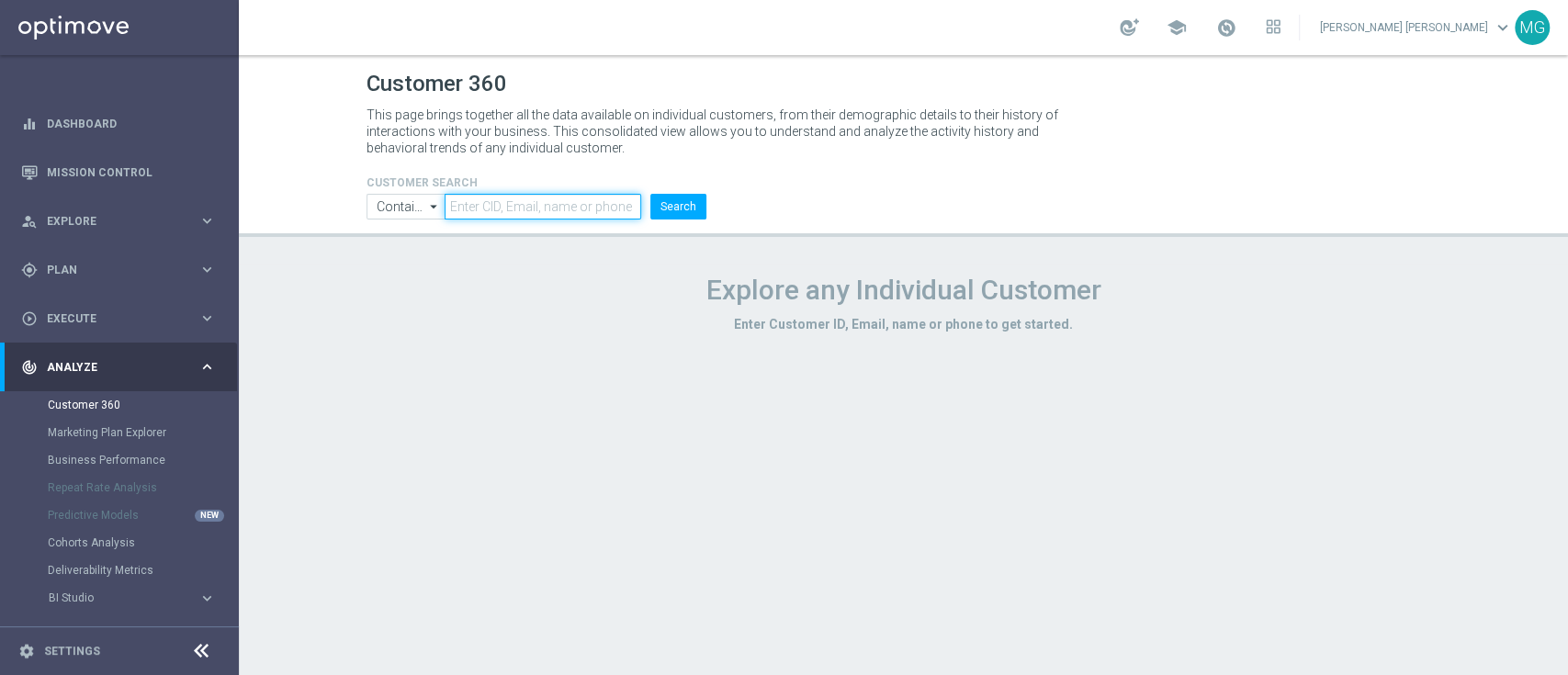
click at [502, 202] on input "text" at bounding box center [542, 206] width 196 height 25
paste input "5524111"
click at [690, 207] on button "Search" at bounding box center [679, 206] width 56 height 25
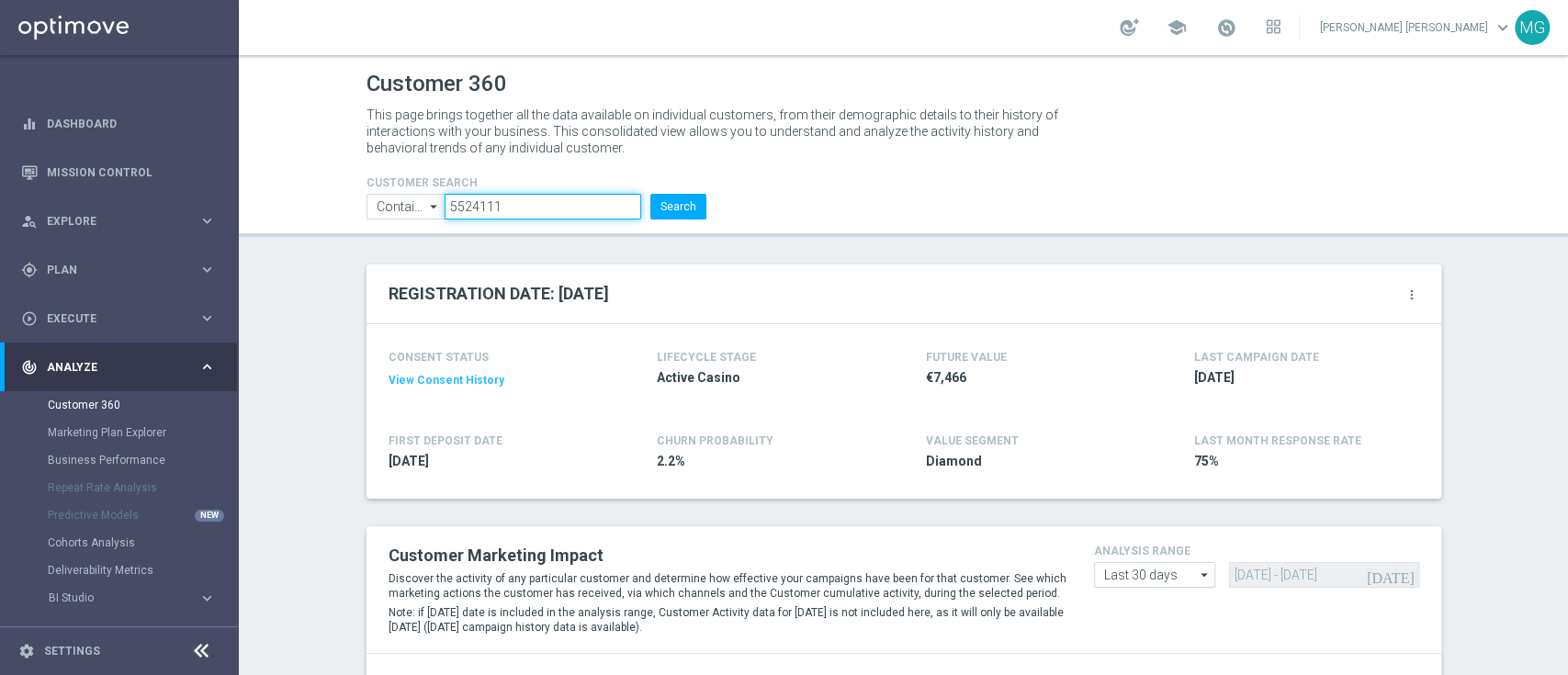
drag, startPoint x: 518, startPoint y: 208, endPoint x: 360, endPoint y: 206, distance: 158.0
click at [362, 206] on ul "Contains Contains arrow_drop_down Show Selected 0 of NaN Contains Equals" at bounding box center [536, 206] width 349 height 25
paste input "6014960"
type input "6014960"
click at [665, 209] on button "Search" at bounding box center [679, 206] width 56 height 25
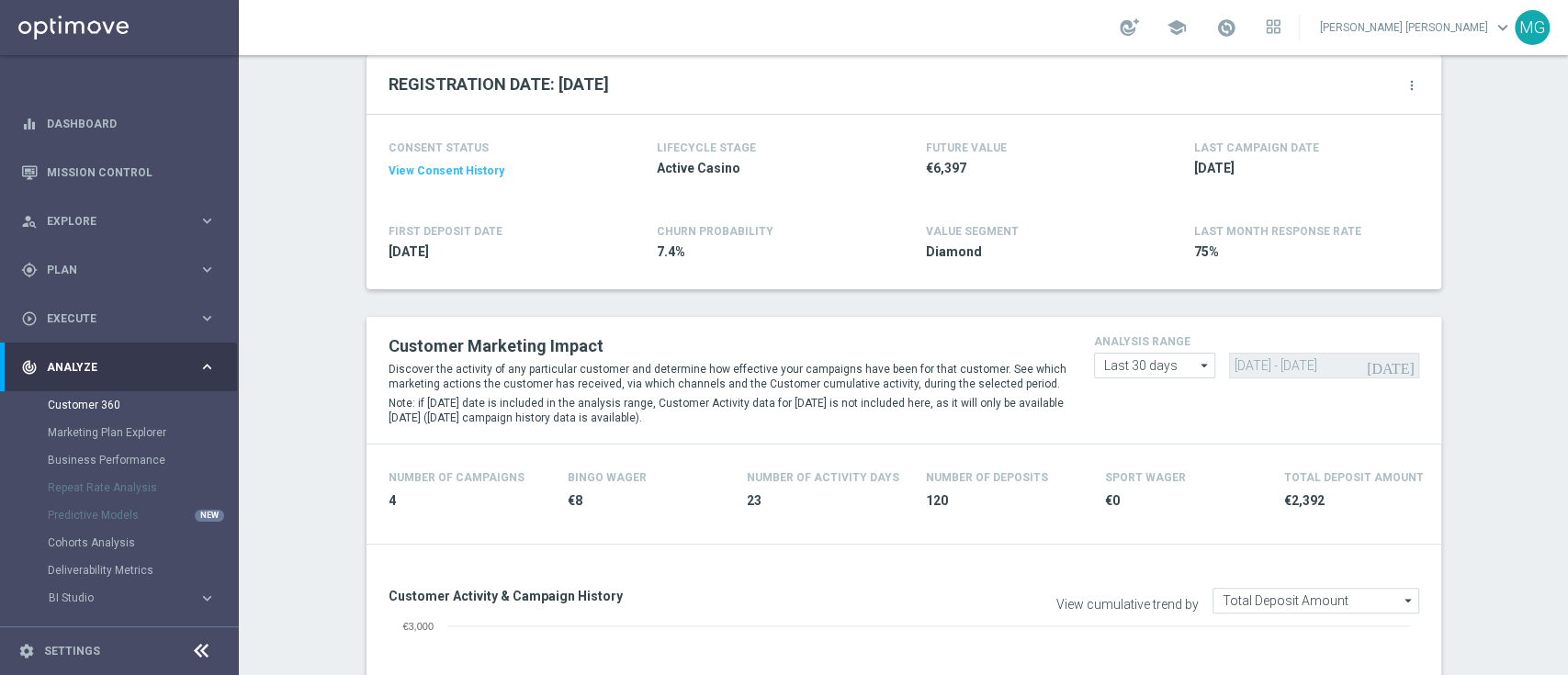
scroll to position [190, 0]
